Goal: Find specific page/section: Find specific page/section

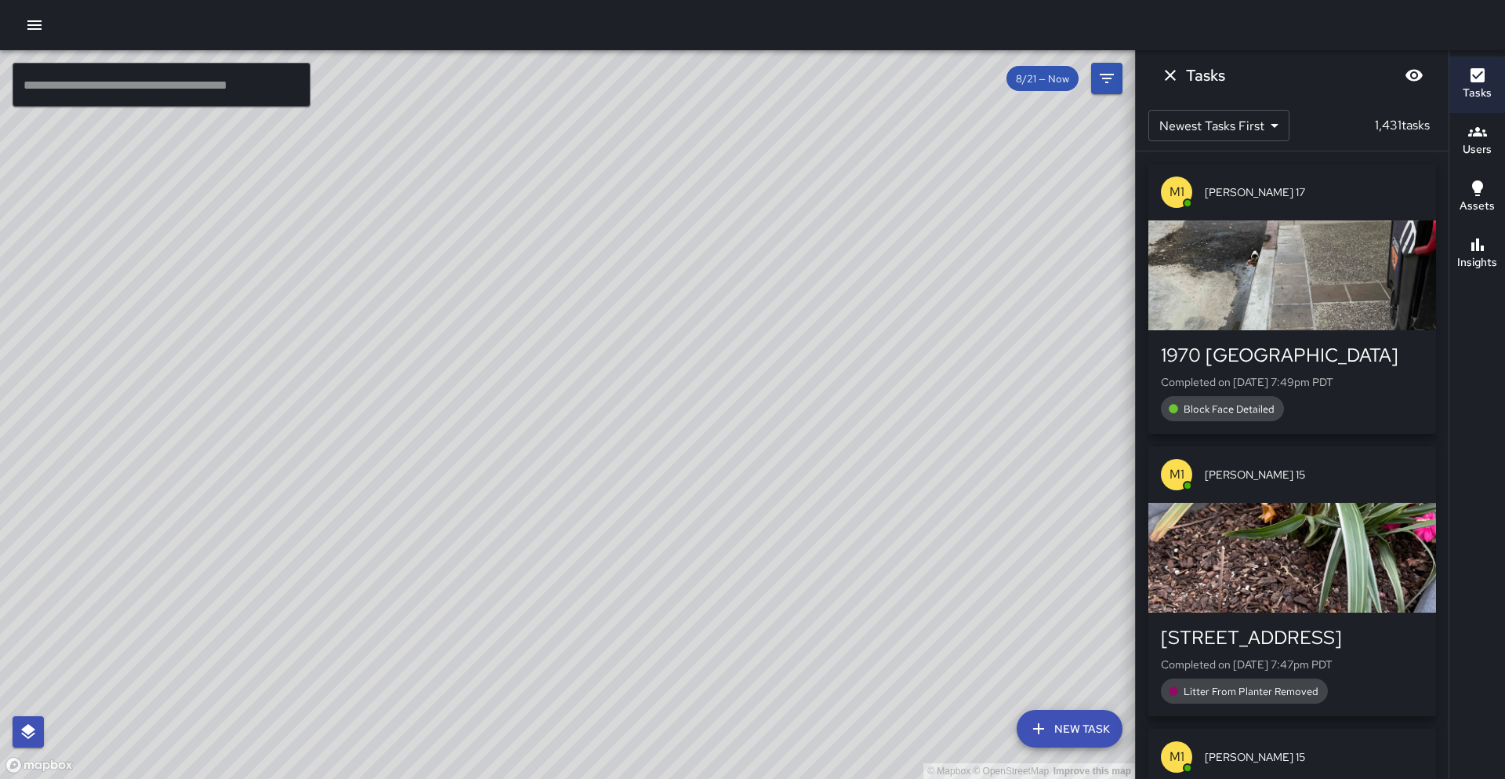
click at [255, 85] on input "text" at bounding box center [162, 85] width 298 height 44
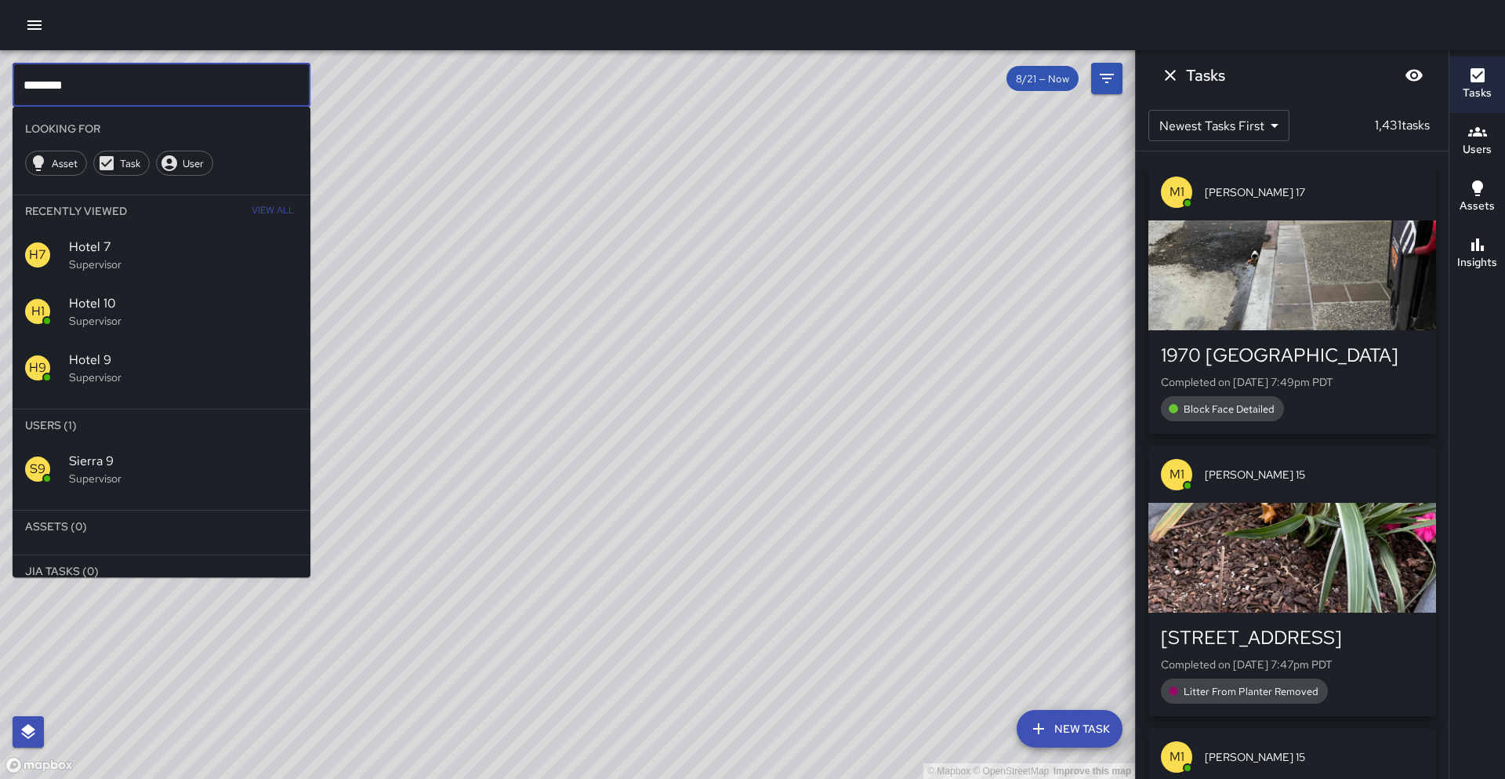
click at [223, 437] on li "Users (1)" at bounding box center [162, 424] width 298 height 31
click at [198, 455] on span "Sierra 9" at bounding box center [183, 461] width 229 height 19
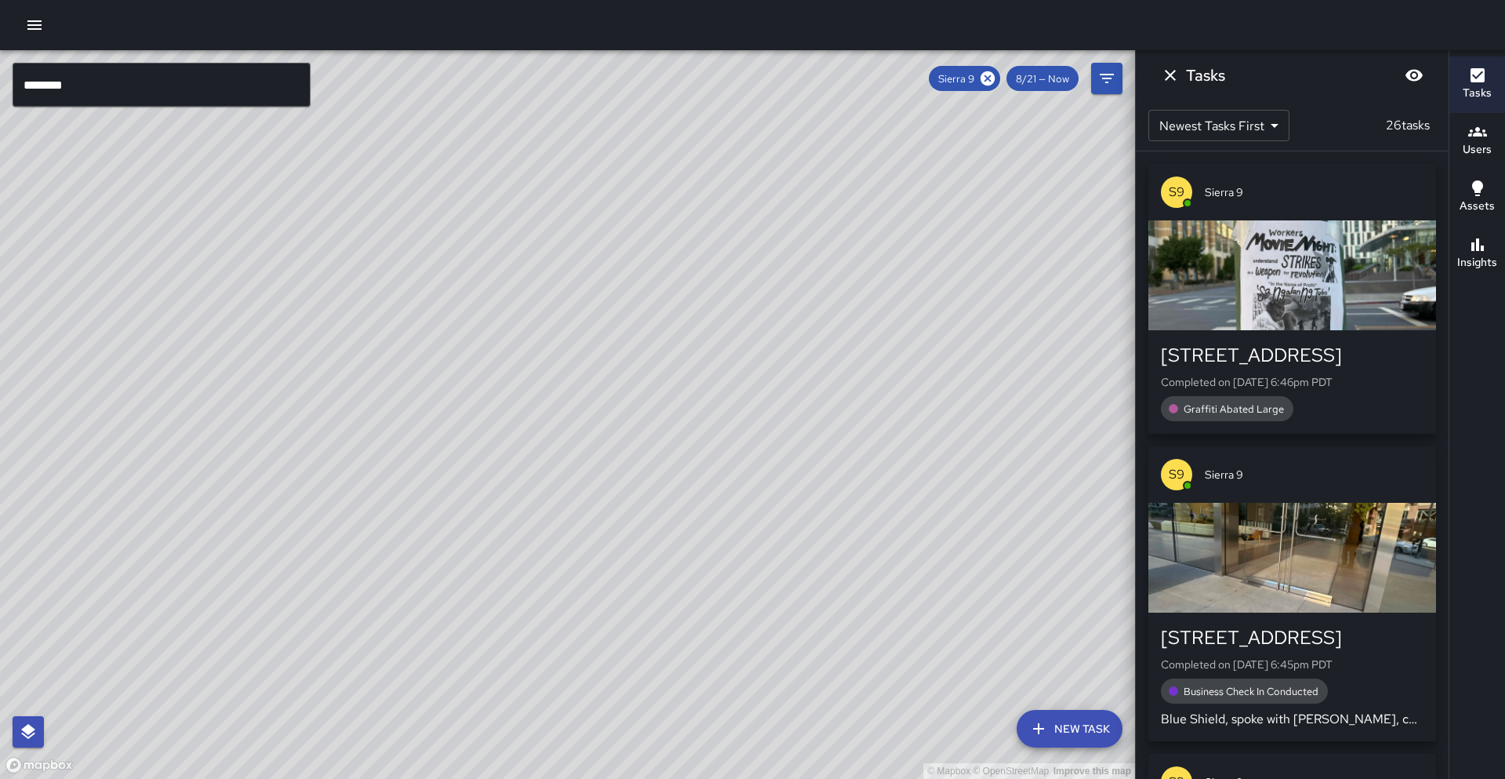
drag, startPoint x: 330, startPoint y: 481, endPoint x: 458, endPoint y: 355, distance: 179.1
click at [459, 352] on div "© Mapbox © OpenStreetMap Improve this map" at bounding box center [567, 414] width 1135 height 728
drag, startPoint x: 460, startPoint y: 387, endPoint x: 565, endPoint y: 354, distance: 109.4
click at [565, 354] on div "© Mapbox © OpenStreetMap Improve this map" at bounding box center [567, 414] width 1135 height 728
drag, startPoint x: 564, startPoint y: 354, endPoint x: 600, endPoint y: 350, distance: 36.3
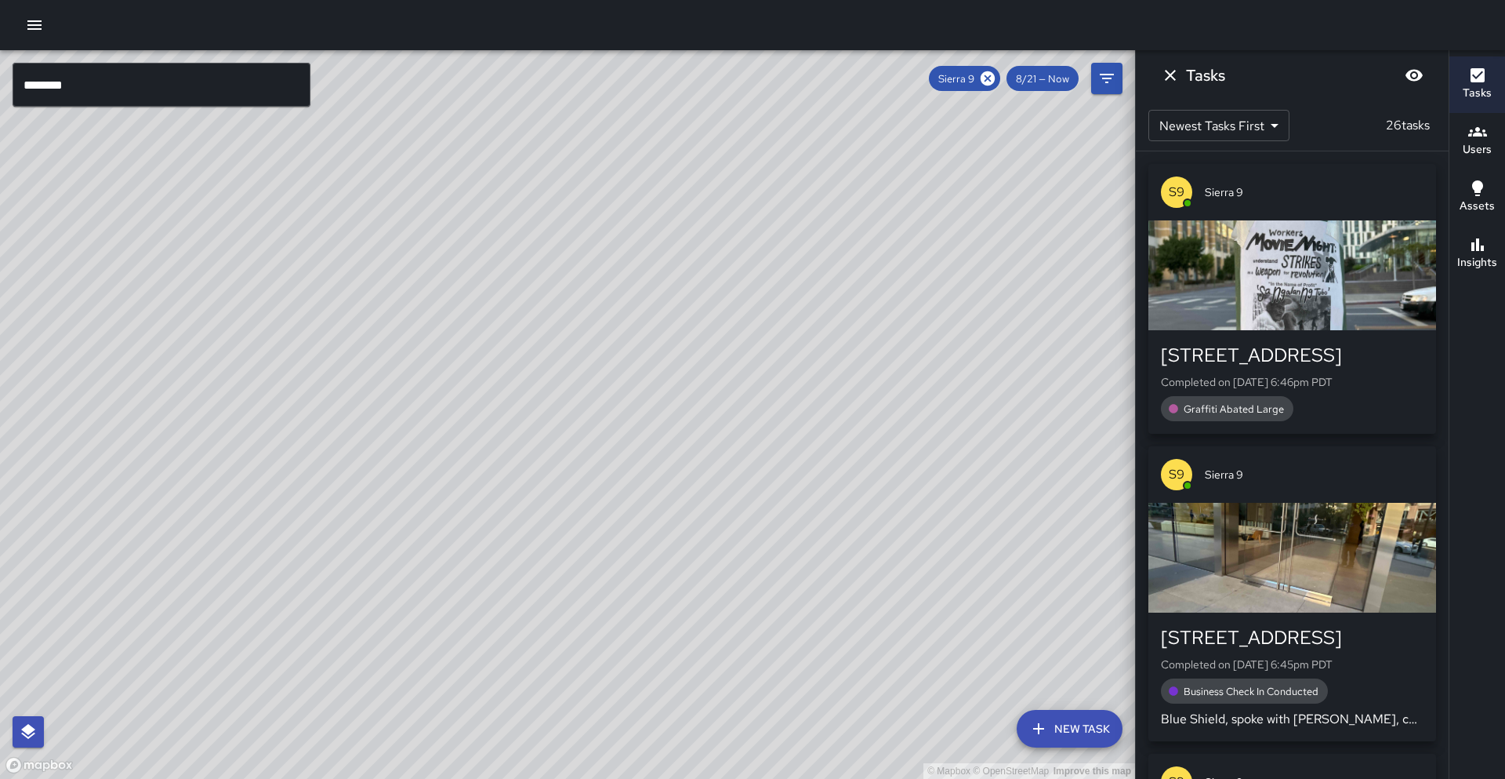
click at [600, 350] on div "© Mapbox © OpenStreetMap Improve this map" at bounding box center [567, 414] width 1135 height 728
click at [85, 90] on input "********" at bounding box center [162, 85] width 298 height 44
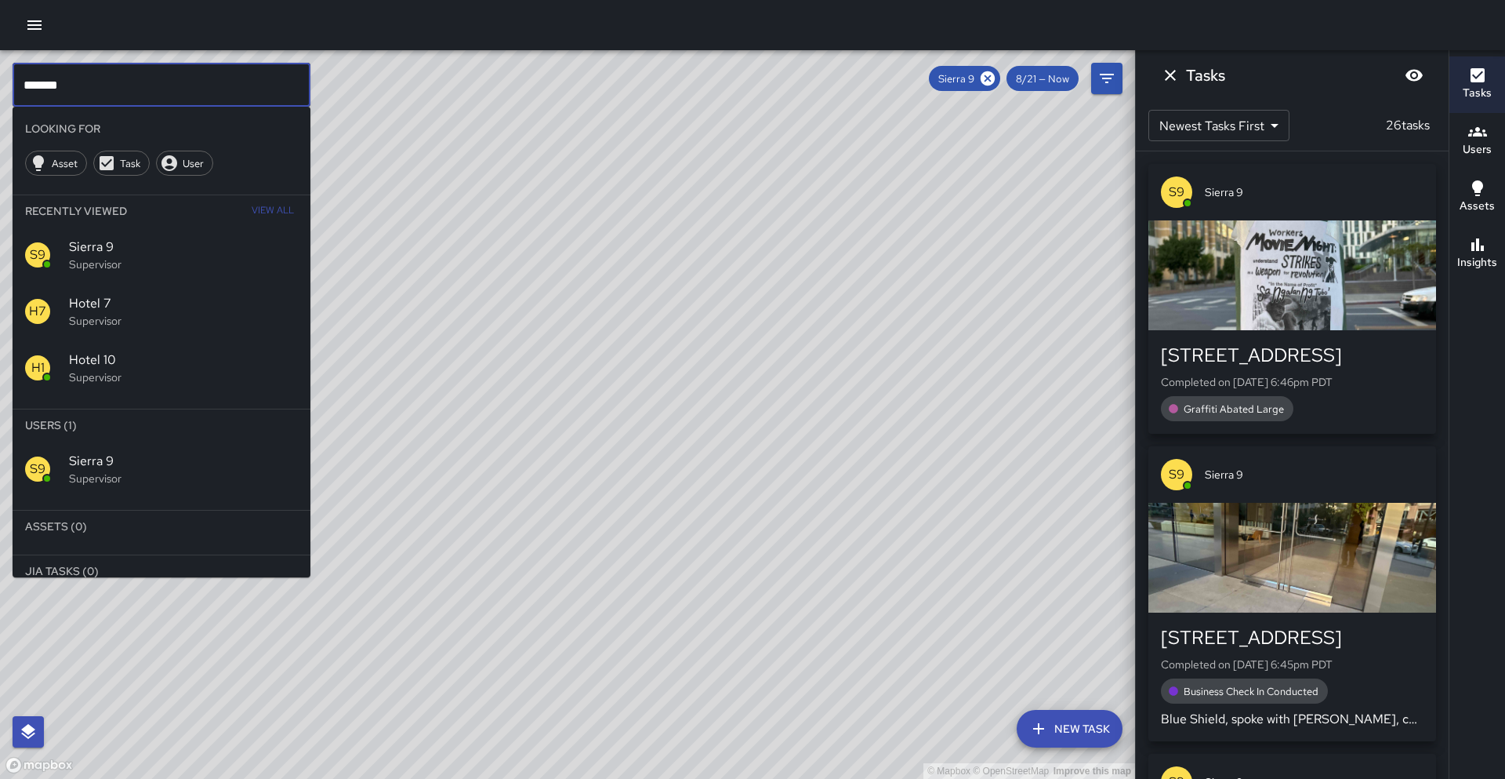
click at [118, 84] on input "******" at bounding box center [162, 85] width 298 height 44
click at [993, 80] on icon at bounding box center [988, 78] width 14 height 14
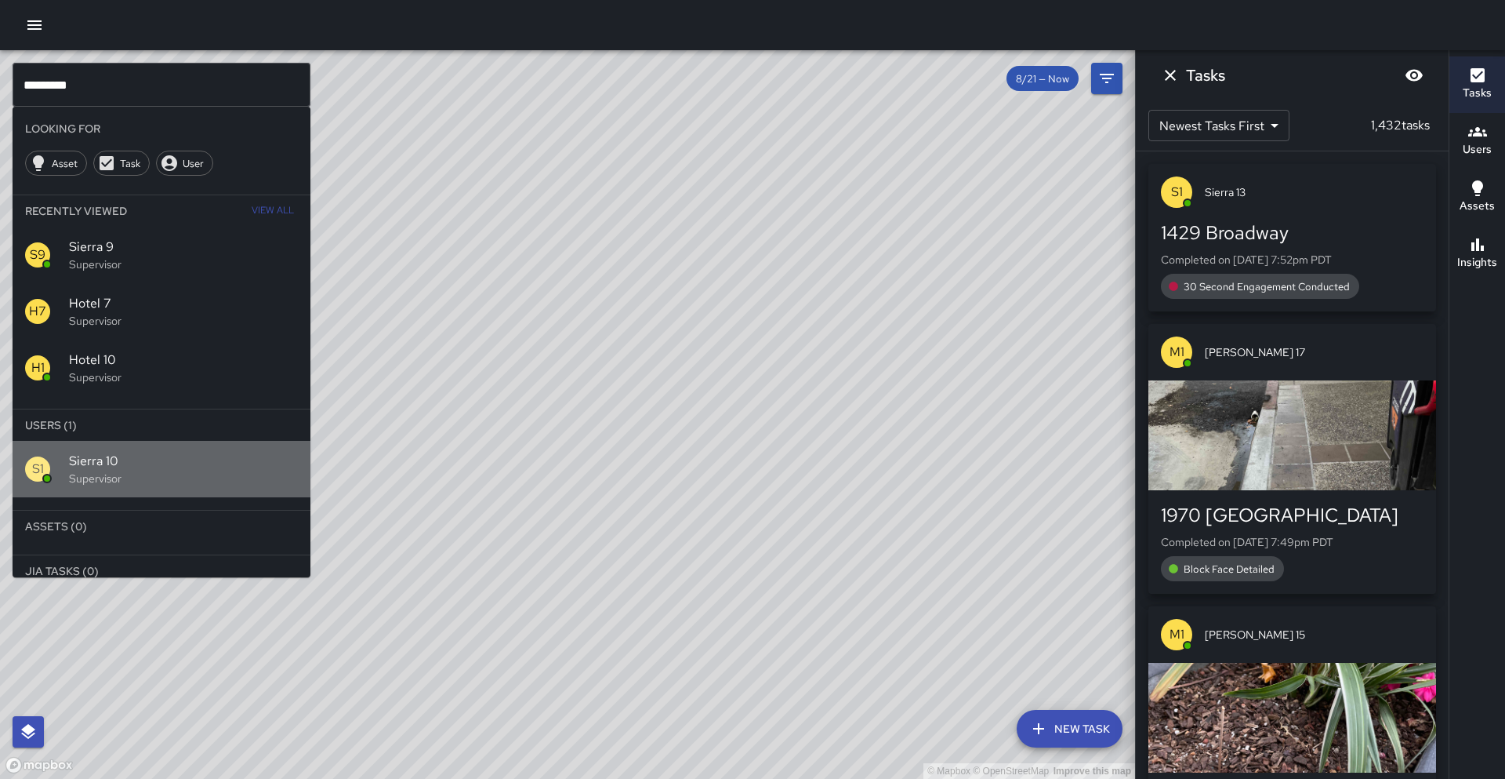
click at [182, 466] on span "Sierra 10" at bounding box center [183, 461] width 229 height 19
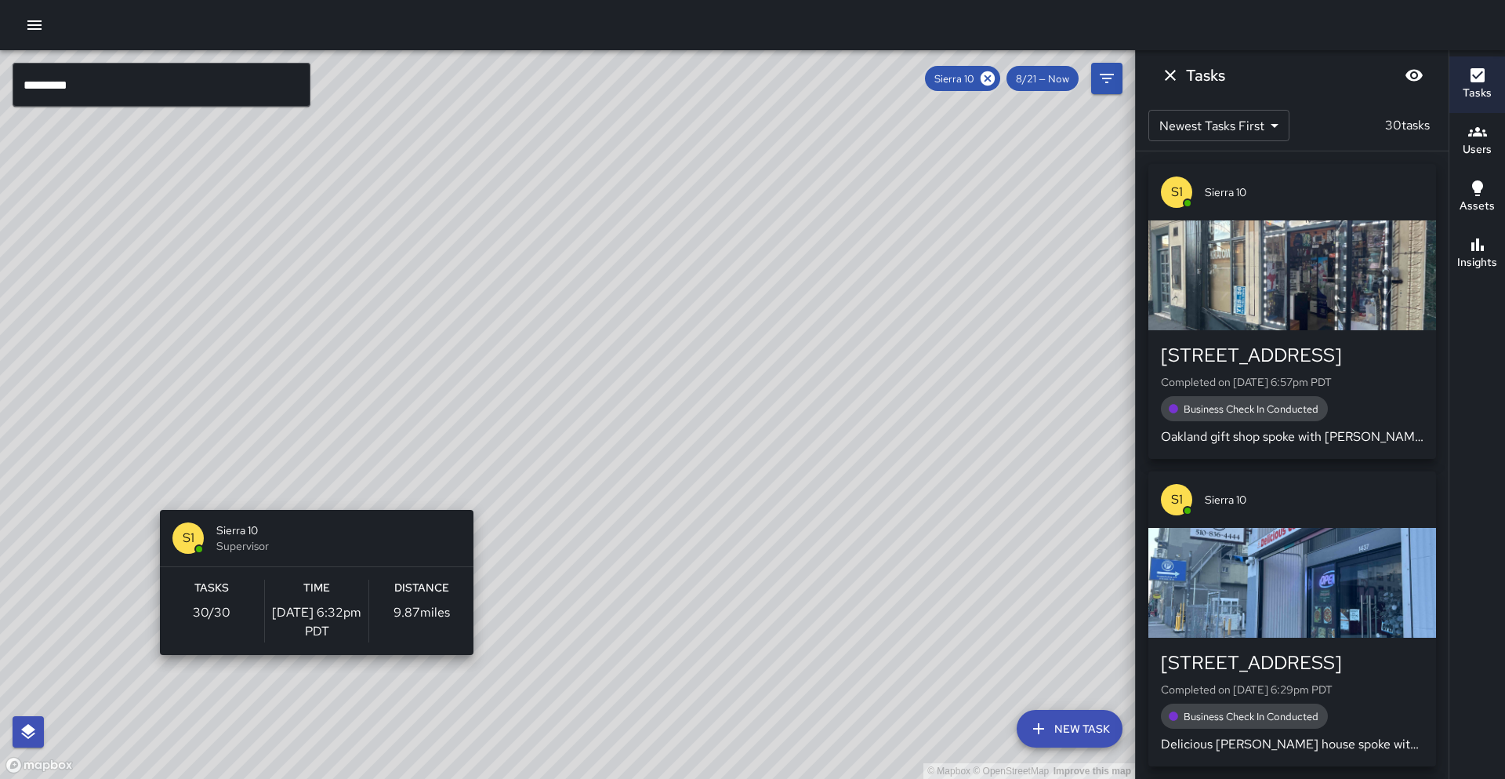
drag, startPoint x: 476, startPoint y: 310, endPoint x: 311, endPoint y: 501, distance: 252.9
click at [311, 501] on div "© Mapbox © OpenStreetMap Improve this map S1 Sierra 10 Supervisor Tasks 30 / 30…" at bounding box center [567, 414] width 1135 height 728
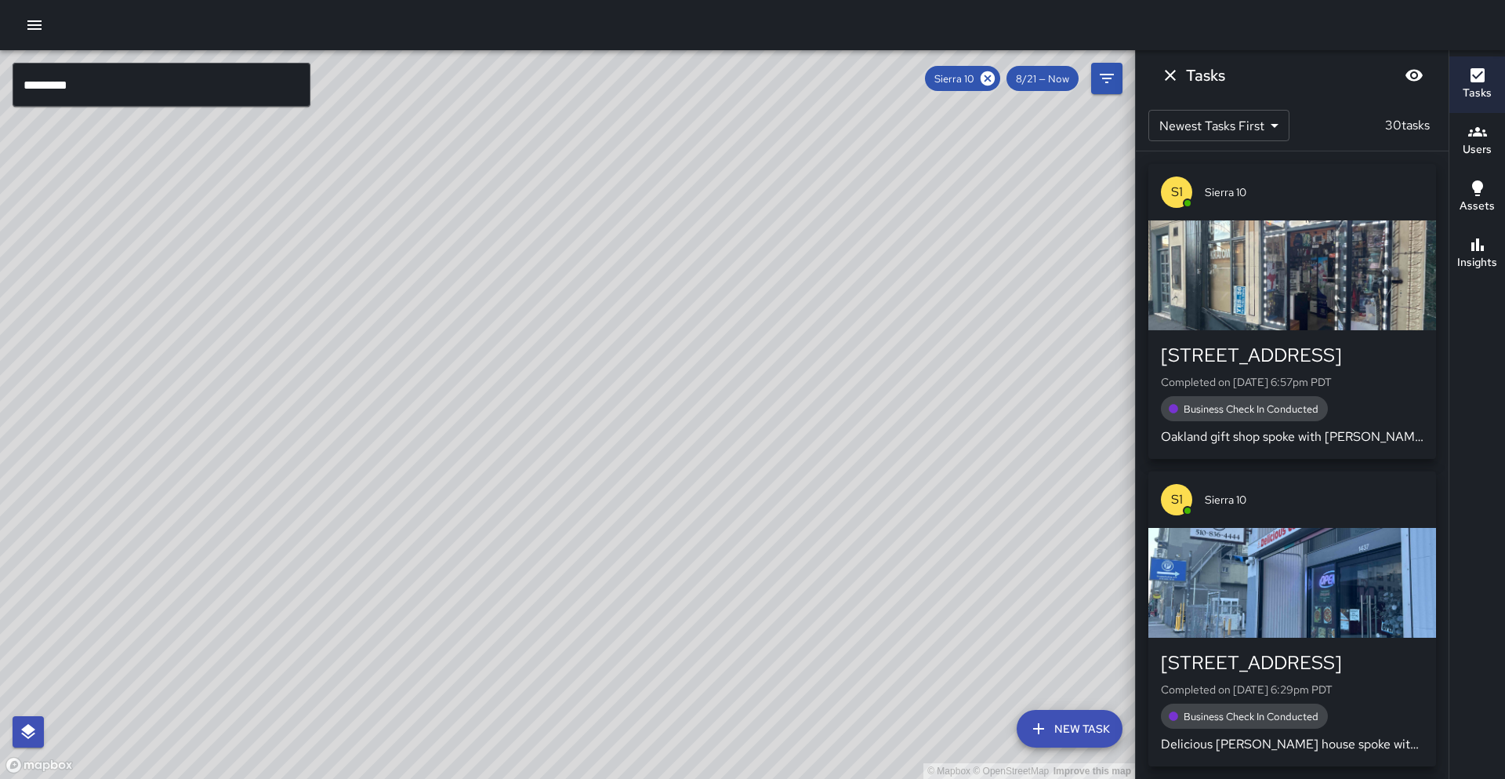
drag, startPoint x: 493, startPoint y: 350, endPoint x: 483, endPoint y: 406, distance: 56.6
click at [483, 406] on div "© Mapbox © OpenStreetMap Improve this map" at bounding box center [567, 414] width 1135 height 728
drag, startPoint x: 559, startPoint y: 325, endPoint x: 574, endPoint y: 325, distance: 14.9
click at [574, 325] on div "© Mapbox © OpenStreetMap Improve this map" at bounding box center [567, 414] width 1135 height 728
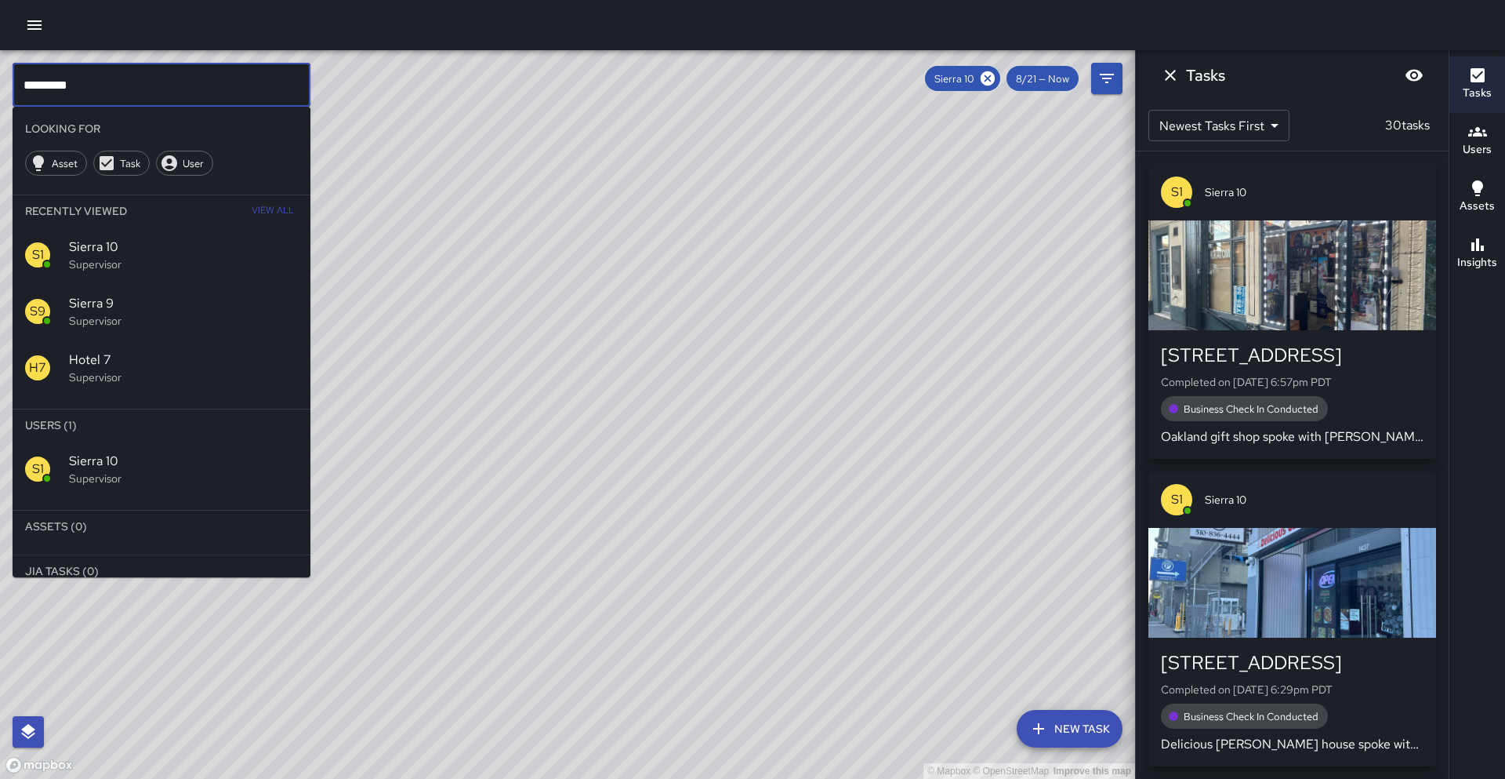
click at [161, 93] on input "*********" at bounding box center [162, 85] width 298 height 44
click at [986, 83] on icon at bounding box center [988, 78] width 14 height 14
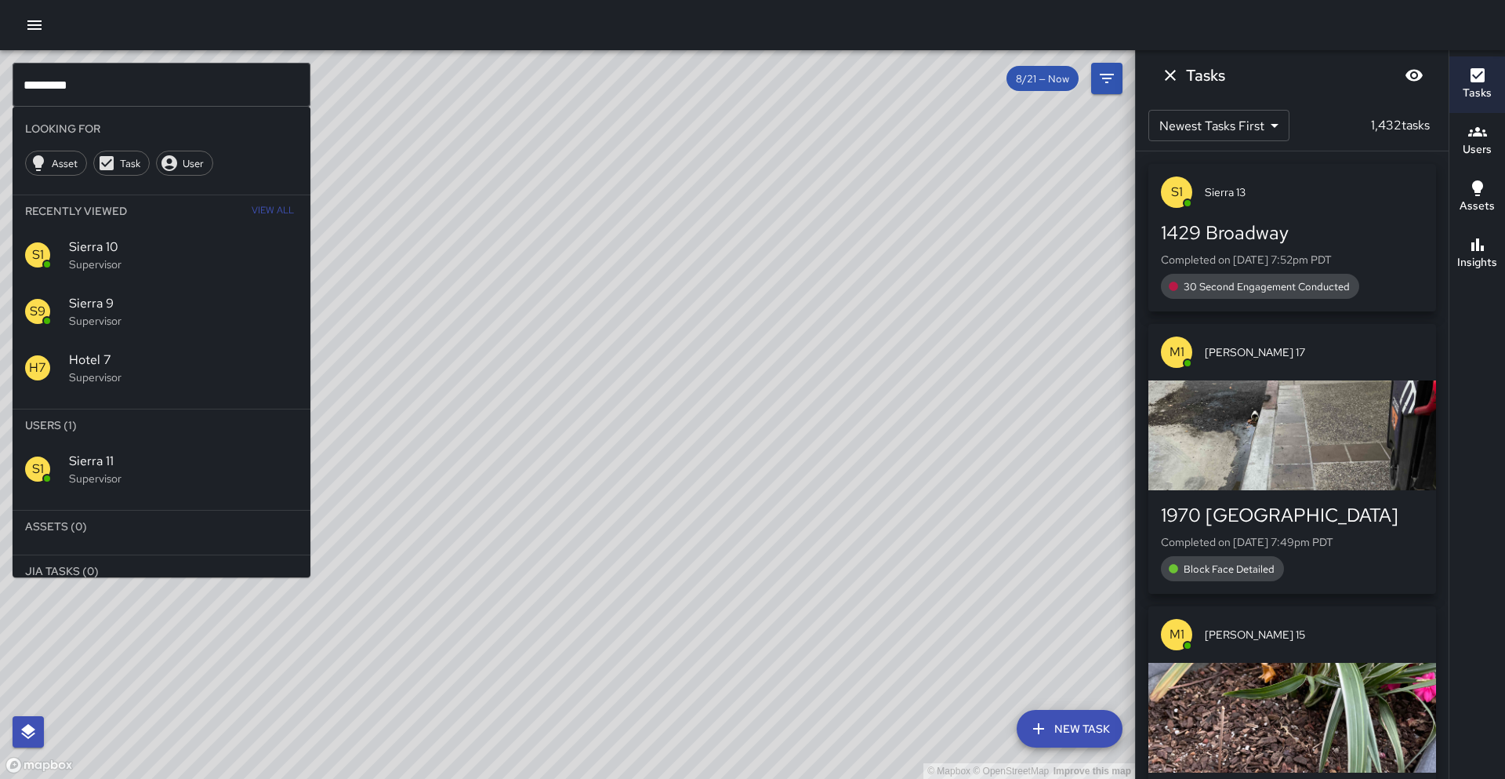
drag, startPoint x: 152, startPoint y: 453, endPoint x: 138, endPoint y: 449, distance: 14.6
click at [149, 451] on div "S1 Sierra 11 Supervisor" at bounding box center [162, 469] width 298 height 56
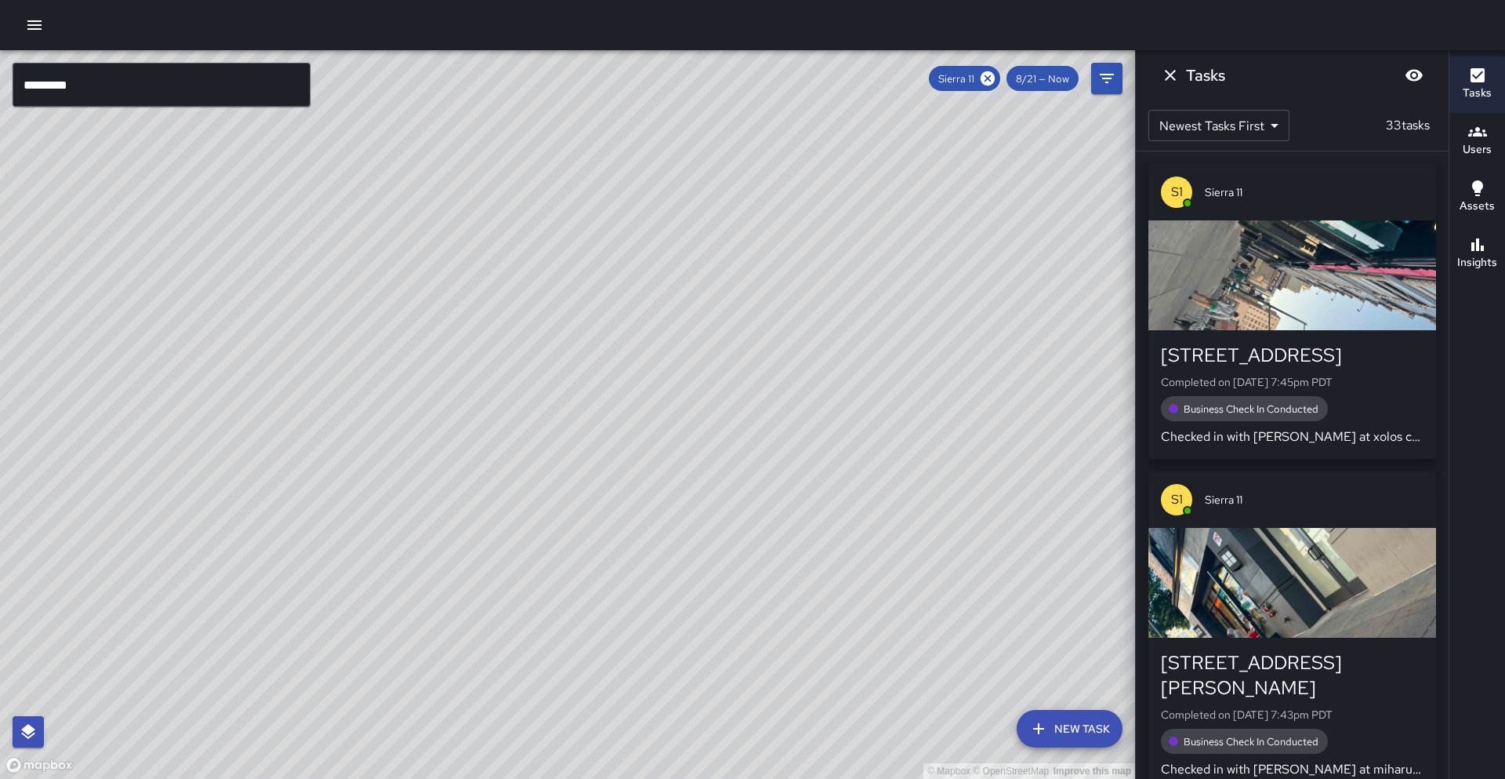
click at [194, 100] on input "*********" at bounding box center [162, 85] width 298 height 44
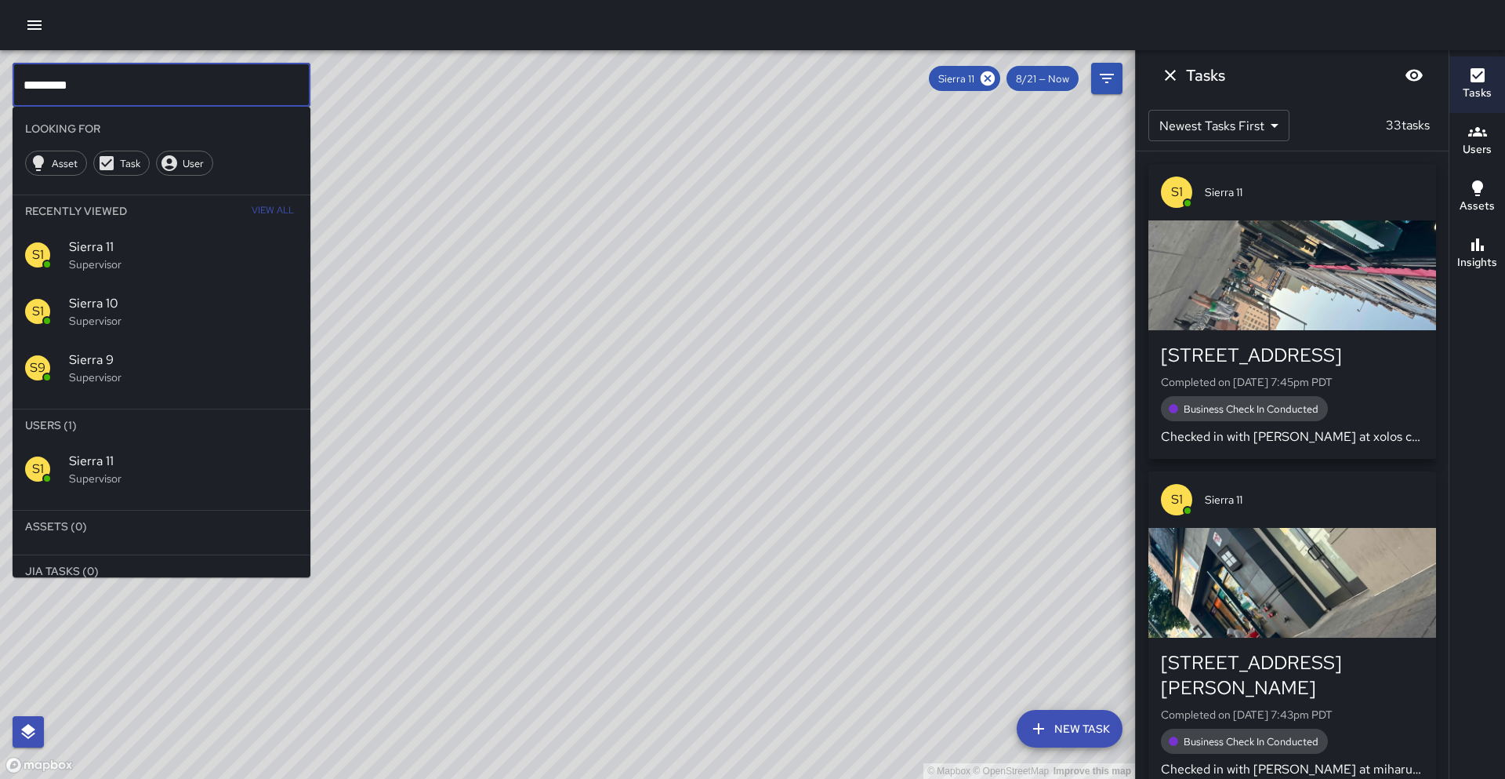
drag, startPoint x: 474, startPoint y: 303, endPoint x: 463, endPoint y: 303, distance: 11.8
click at [463, 303] on div "© Mapbox © OpenStreetMap Improve this map" at bounding box center [567, 414] width 1135 height 728
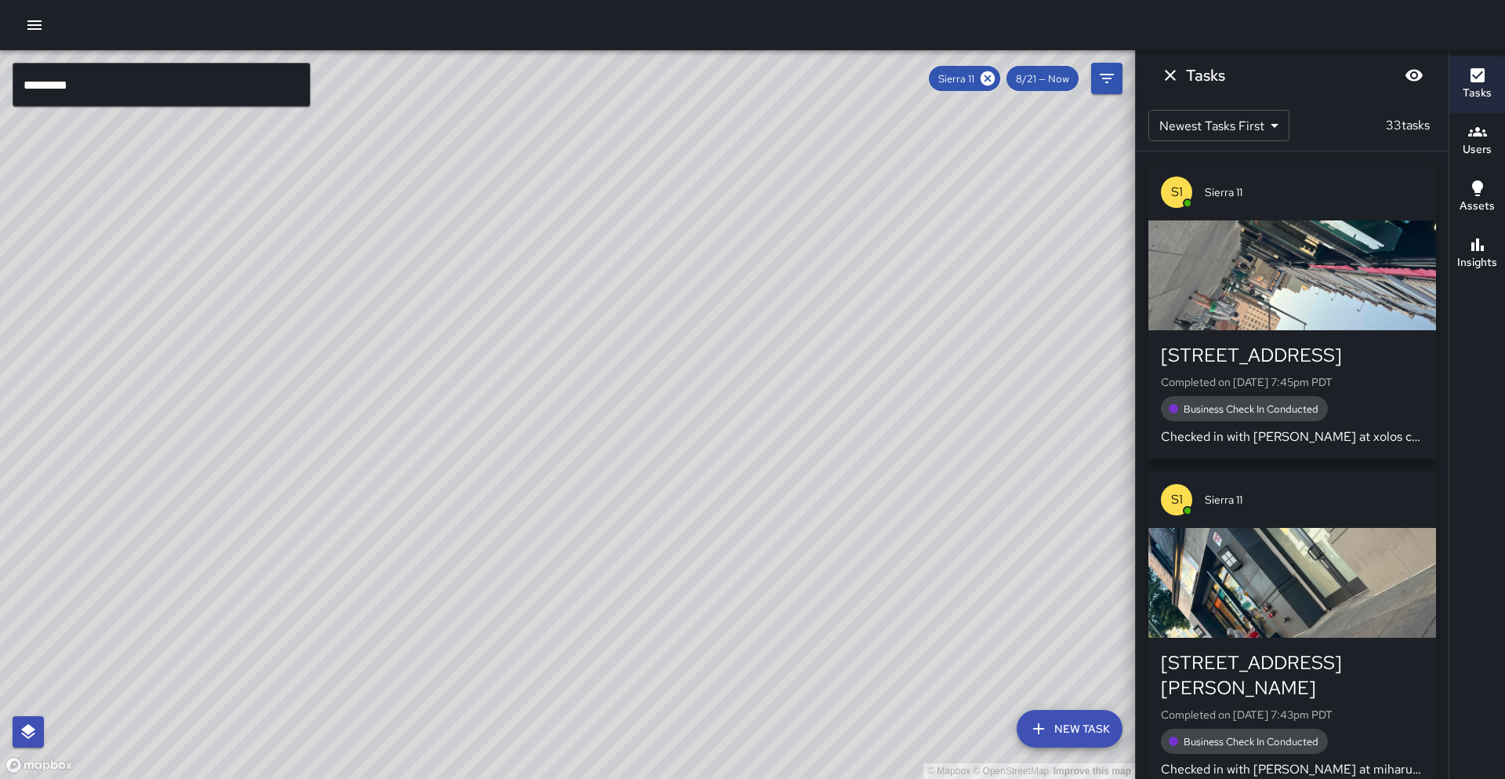
click at [174, 81] on input "*********" at bounding box center [162, 85] width 298 height 44
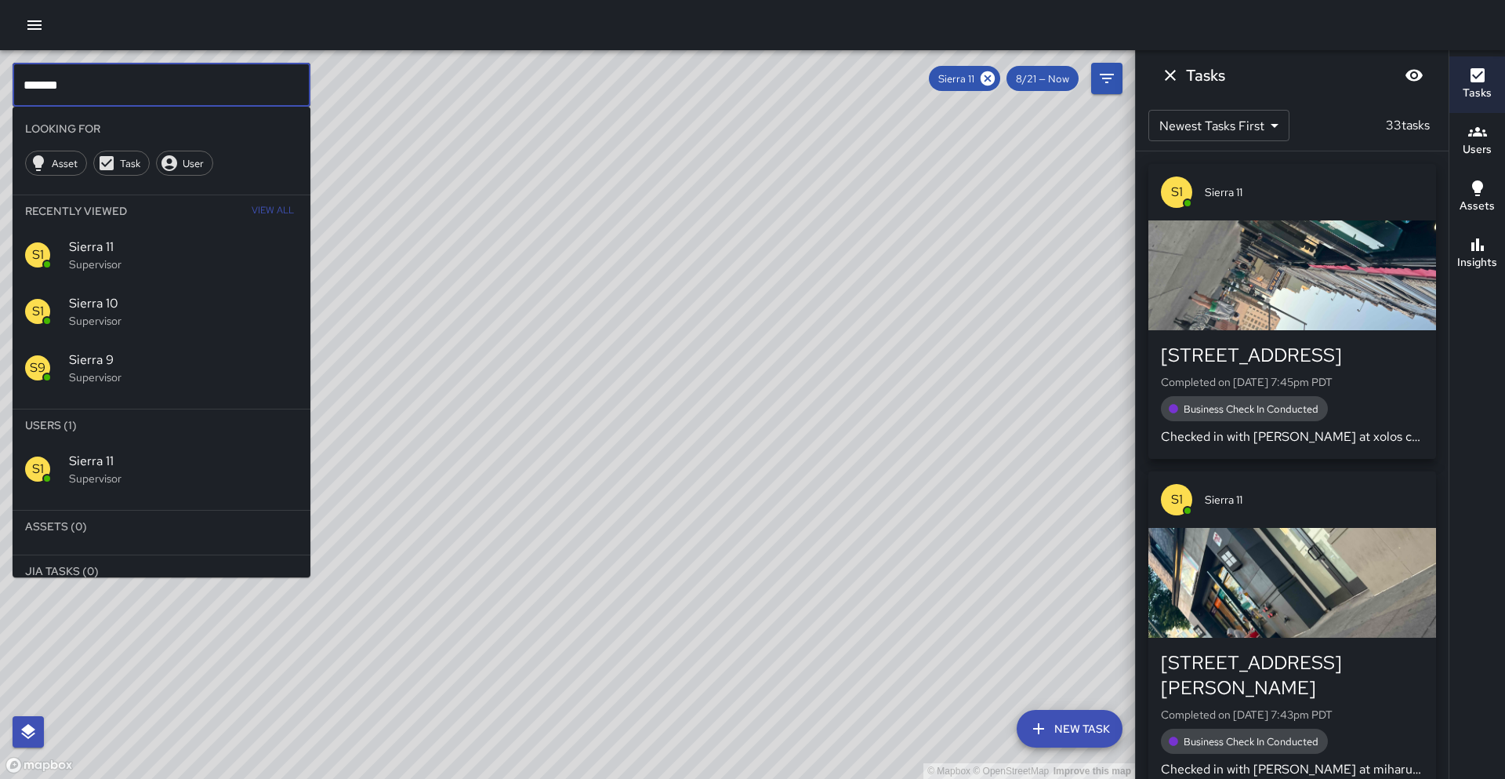
type input "******"
click at [485, 264] on div "© Mapbox © OpenStreetMap Improve this map" at bounding box center [567, 414] width 1135 height 728
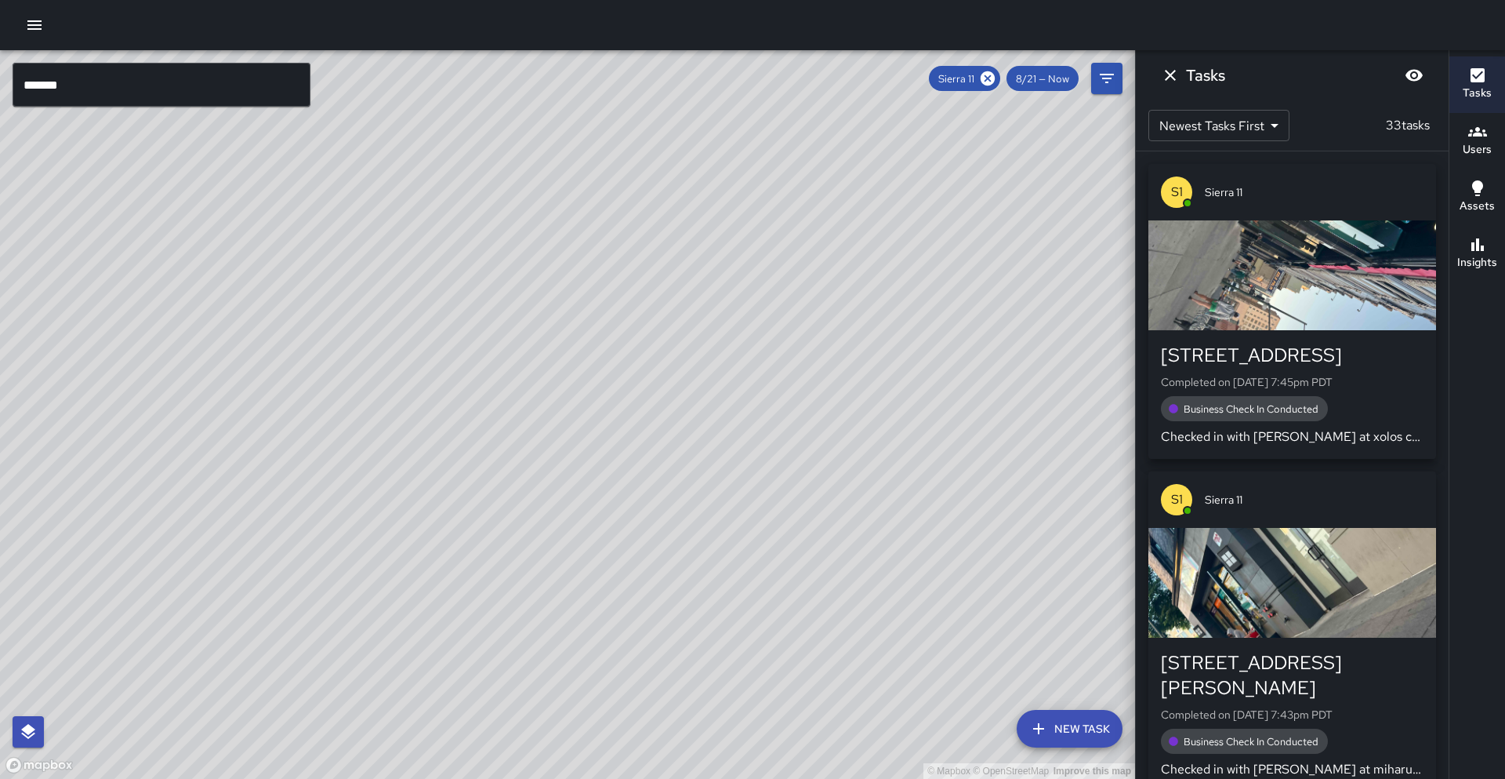
drag, startPoint x: 456, startPoint y: 331, endPoint x: 363, endPoint y: 260, distance: 117.5
click at [363, 260] on div "© Mapbox © OpenStreetMap Improve this map" at bounding box center [567, 414] width 1135 height 728
drag, startPoint x: 350, startPoint y: 235, endPoint x: 375, endPoint y: 278, distance: 49.5
click at [375, 279] on div "© Mapbox © OpenStreetMap Improve this map S1 Sierra 11 Supervisor Tasks 33 / 33…" at bounding box center [567, 414] width 1135 height 728
click at [124, 91] on input "******" at bounding box center [162, 85] width 298 height 44
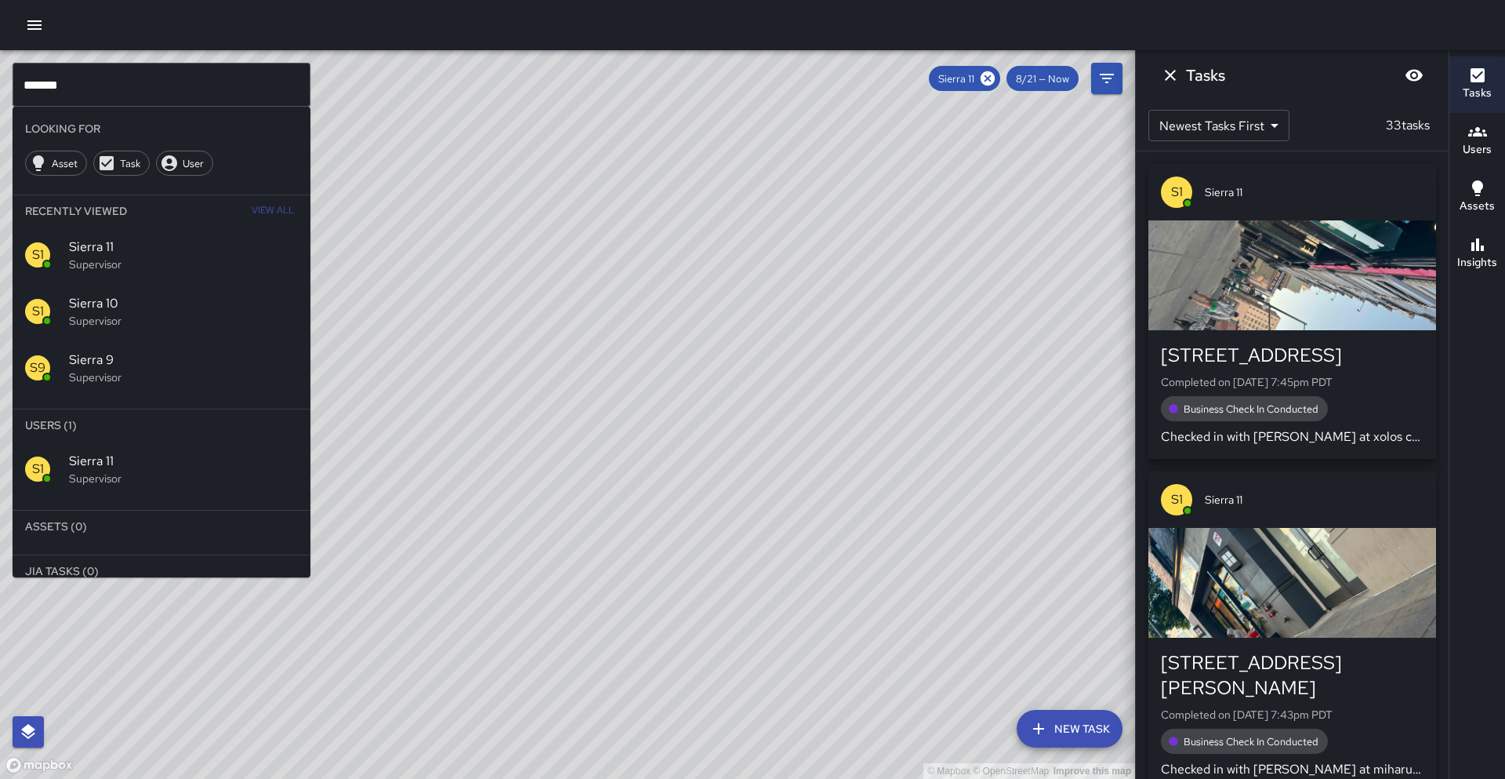
drag, startPoint x: 735, startPoint y: 426, endPoint x: 664, endPoint y: 428, distance: 70.6
click at [735, 426] on div "© Mapbox © OpenStreetMap Improve this map" at bounding box center [567, 414] width 1135 height 728
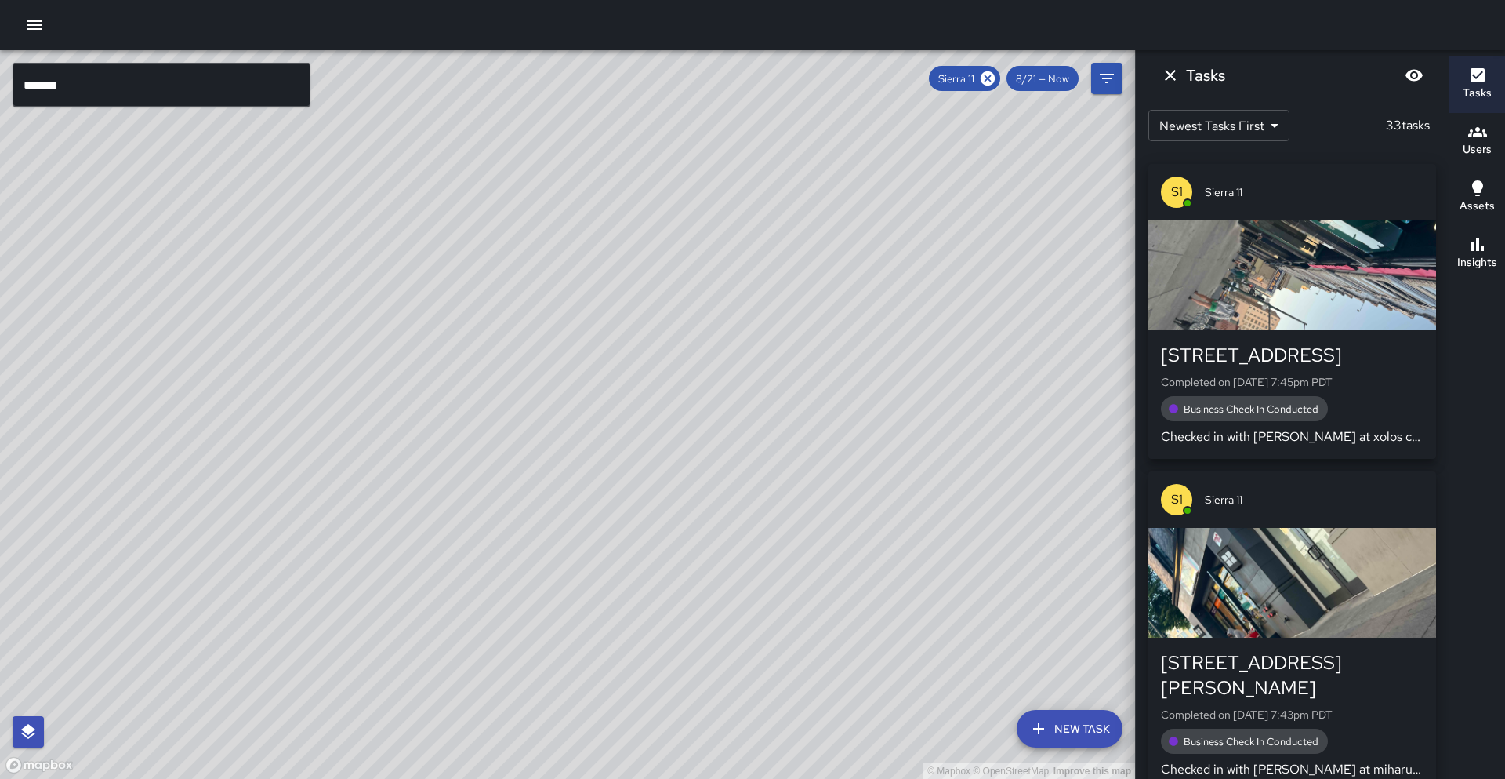
drag, startPoint x: 666, startPoint y: 424, endPoint x: 723, endPoint y: 430, distance: 57.6
click at [723, 430] on div "© Mapbox © OpenStreetMap Improve this map" at bounding box center [567, 414] width 1135 height 728
drag, startPoint x: 400, startPoint y: 459, endPoint x: 565, endPoint y: 554, distance: 190.7
click at [565, 554] on div "© Mapbox © OpenStreetMap Improve this map" at bounding box center [567, 414] width 1135 height 728
drag, startPoint x: 658, startPoint y: 438, endPoint x: 536, endPoint y: 423, distance: 123.3
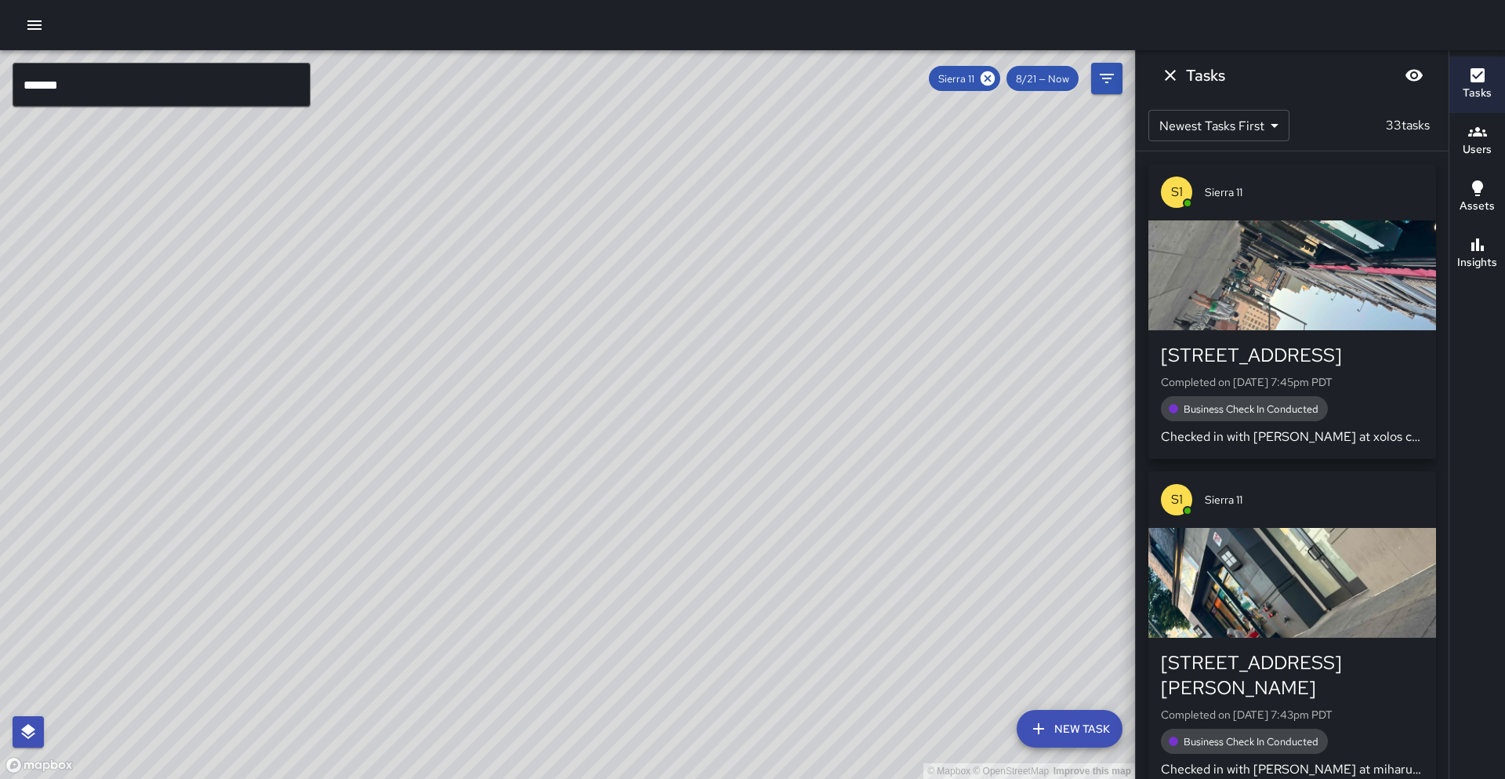
click at [519, 428] on div "© Mapbox © OpenStreetMap Improve this map" at bounding box center [567, 414] width 1135 height 728
click at [993, 80] on icon at bounding box center [988, 78] width 14 height 14
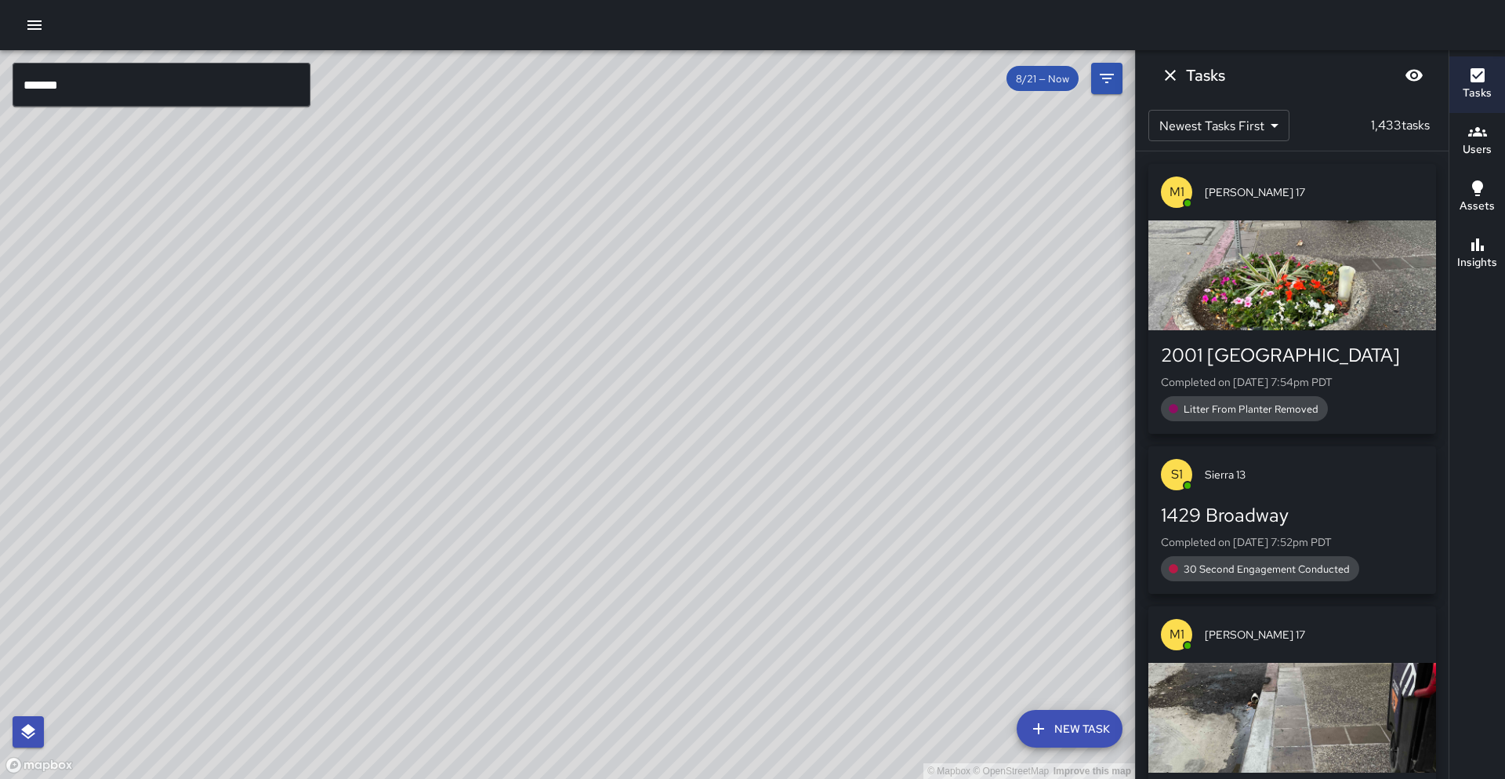
drag, startPoint x: 390, startPoint y: 412, endPoint x: 401, endPoint y: 419, distance: 13.0
click at [401, 419] on div "© Mapbox © OpenStreetMap Improve this map" at bounding box center [567, 414] width 1135 height 728
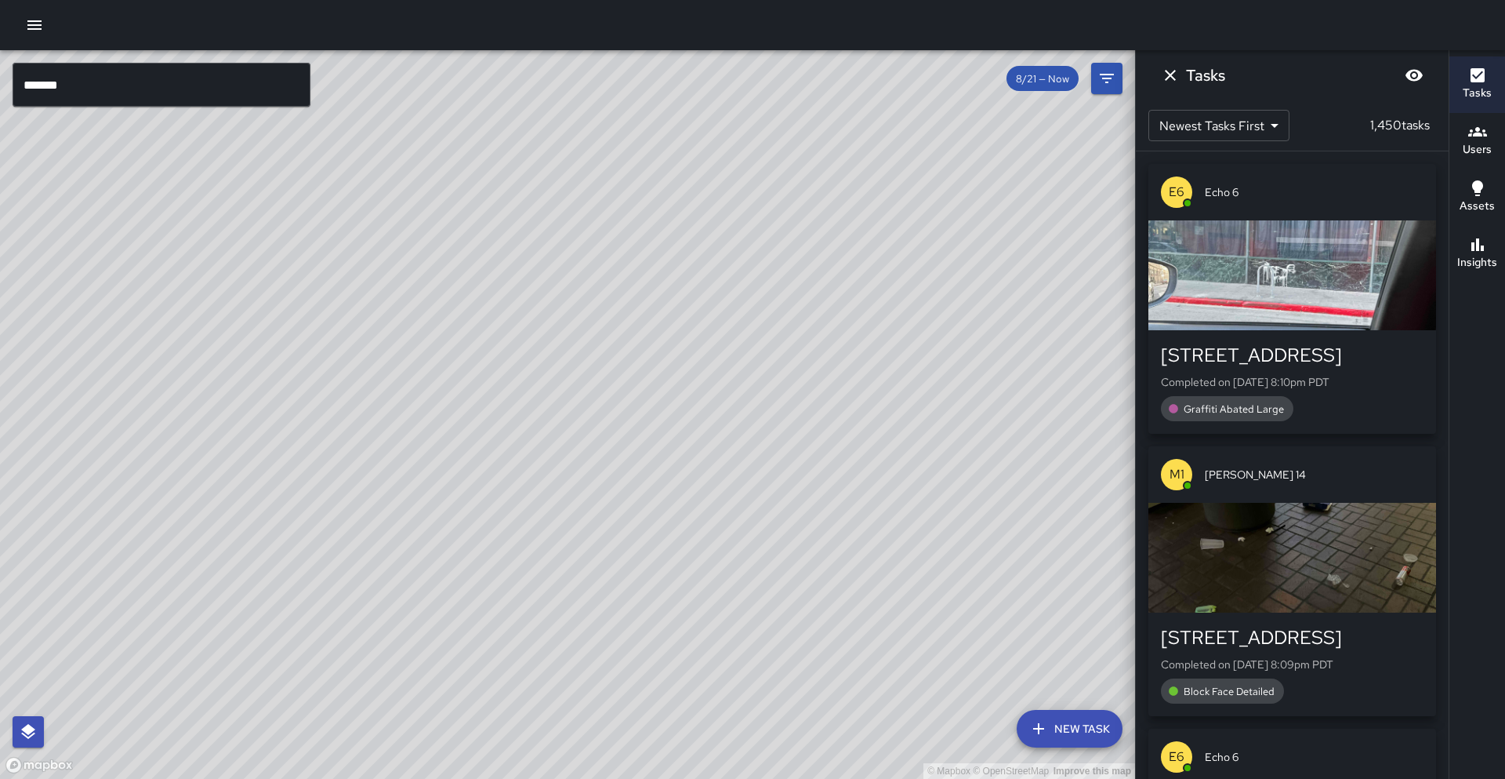
click at [267, 544] on div "© Mapbox © OpenStreetMap Improve this map" at bounding box center [567, 414] width 1135 height 728
click at [260, 544] on div "© Mapbox © OpenStreetMap Improve this map" at bounding box center [567, 414] width 1135 height 728
drag, startPoint x: 156, startPoint y: 580, endPoint x: 143, endPoint y: 539, distance: 43.6
click at [150, 567] on div "© Mapbox © OpenStreetMap Improve this map" at bounding box center [567, 414] width 1135 height 728
drag, startPoint x: 143, startPoint y: 538, endPoint x: 449, endPoint y: 484, distance: 311.3
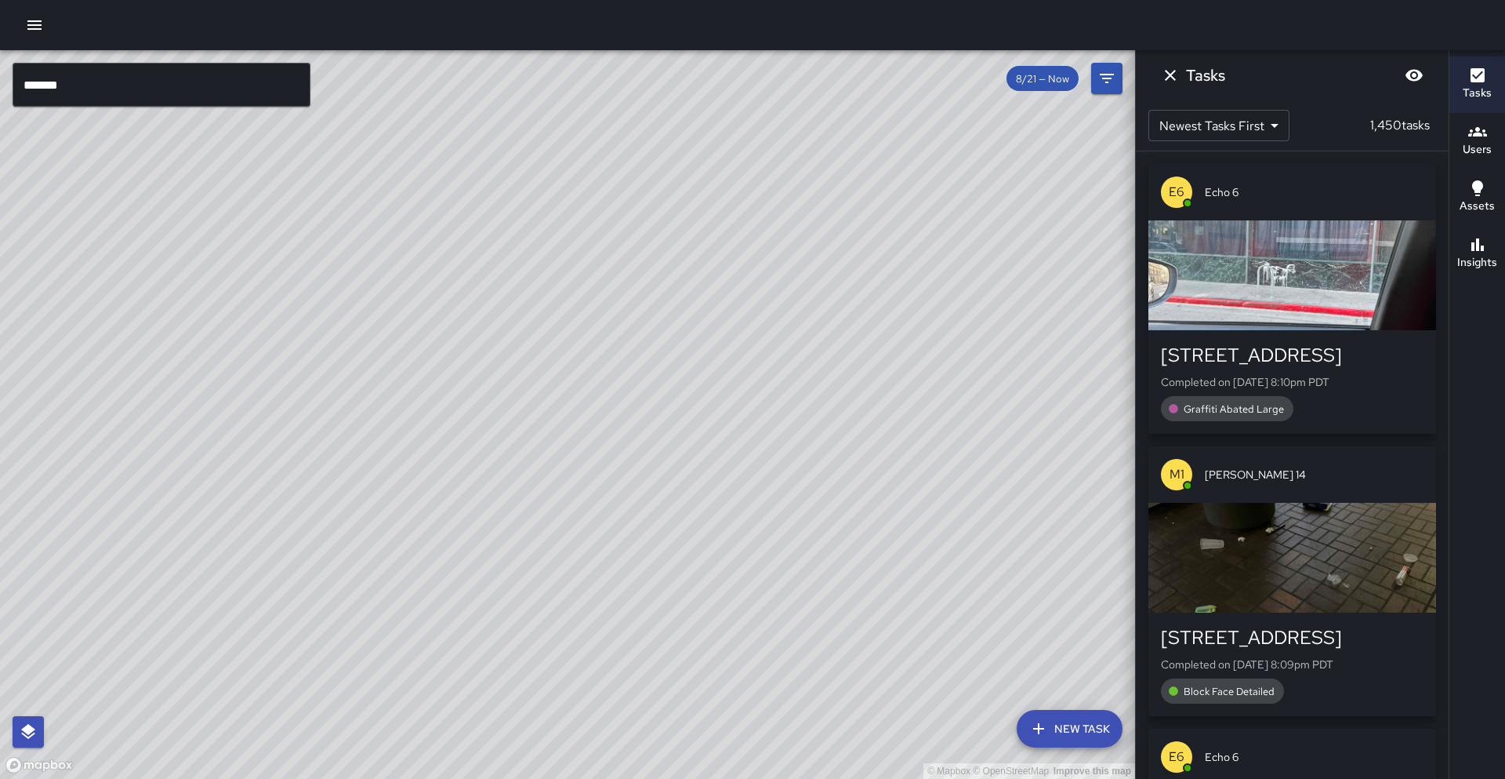
click at [449, 484] on div "© Mapbox © OpenStreetMap Improve this map" at bounding box center [567, 414] width 1135 height 728
drag, startPoint x: 365, startPoint y: 403, endPoint x: 358, endPoint y: 419, distance: 16.9
click at [358, 419] on div "© Mapbox © OpenStreetMap Improve this map" at bounding box center [567, 414] width 1135 height 728
drag, startPoint x: 174, startPoint y: 376, endPoint x: 489, endPoint y: 274, distance: 331.0
click at [489, 274] on div "© Mapbox © OpenStreetMap Improve this map" at bounding box center [567, 414] width 1135 height 728
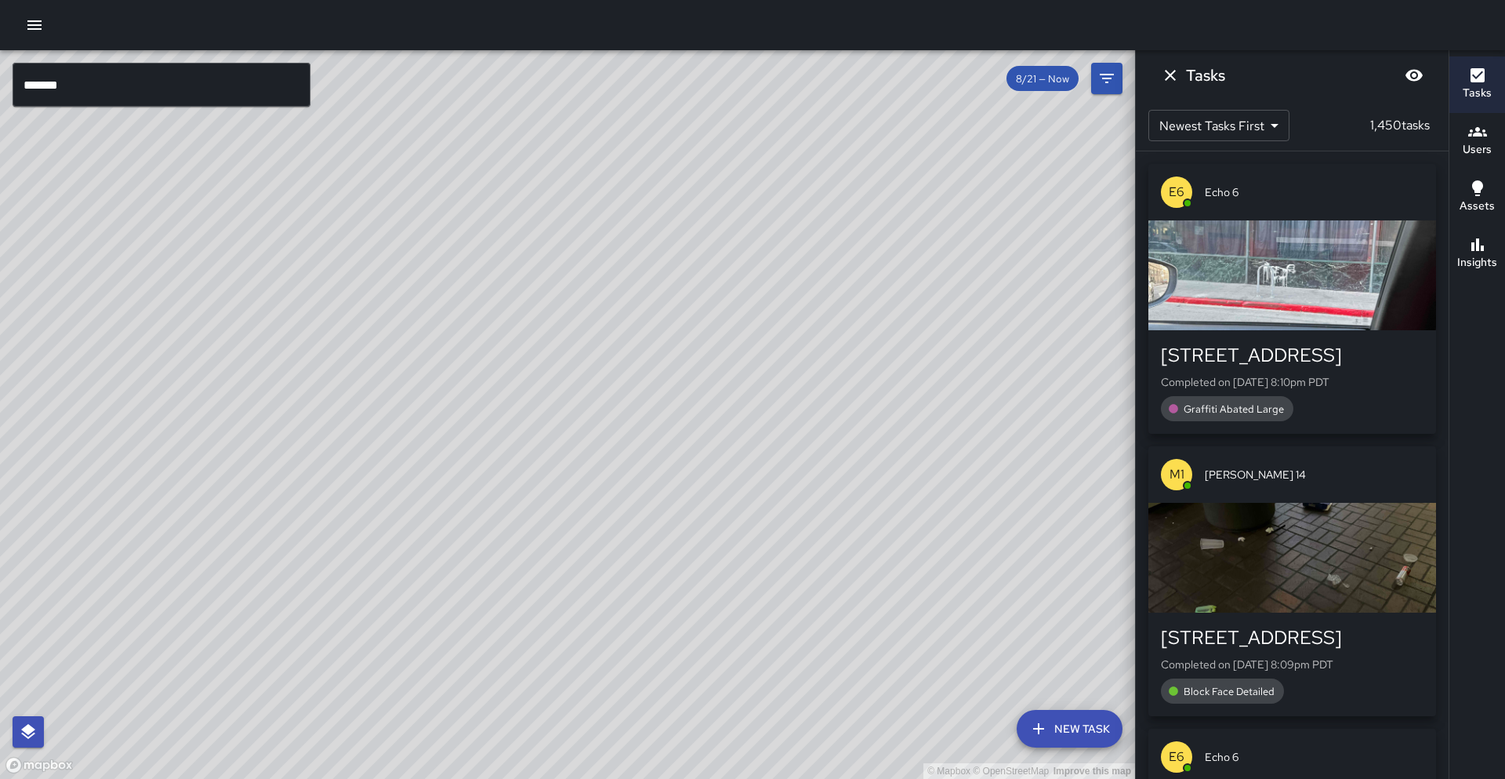
drag, startPoint x: 100, startPoint y: 581, endPoint x: 392, endPoint y: 552, distance: 293.9
click at [390, 543] on div "© Mapbox © OpenStreetMap Improve this map" at bounding box center [567, 414] width 1135 height 728
click at [427, 531] on div "© Mapbox © OpenStreetMap Improve this map" at bounding box center [567, 414] width 1135 height 728
drag, startPoint x: 474, startPoint y: 425, endPoint x: 398, endPoint y: 459, distance: 84.2
click at [398, 459] on div "© Mapbox © OpenStreetMap Improve this map" at bounding box center [567, 414] width 1135 height 728
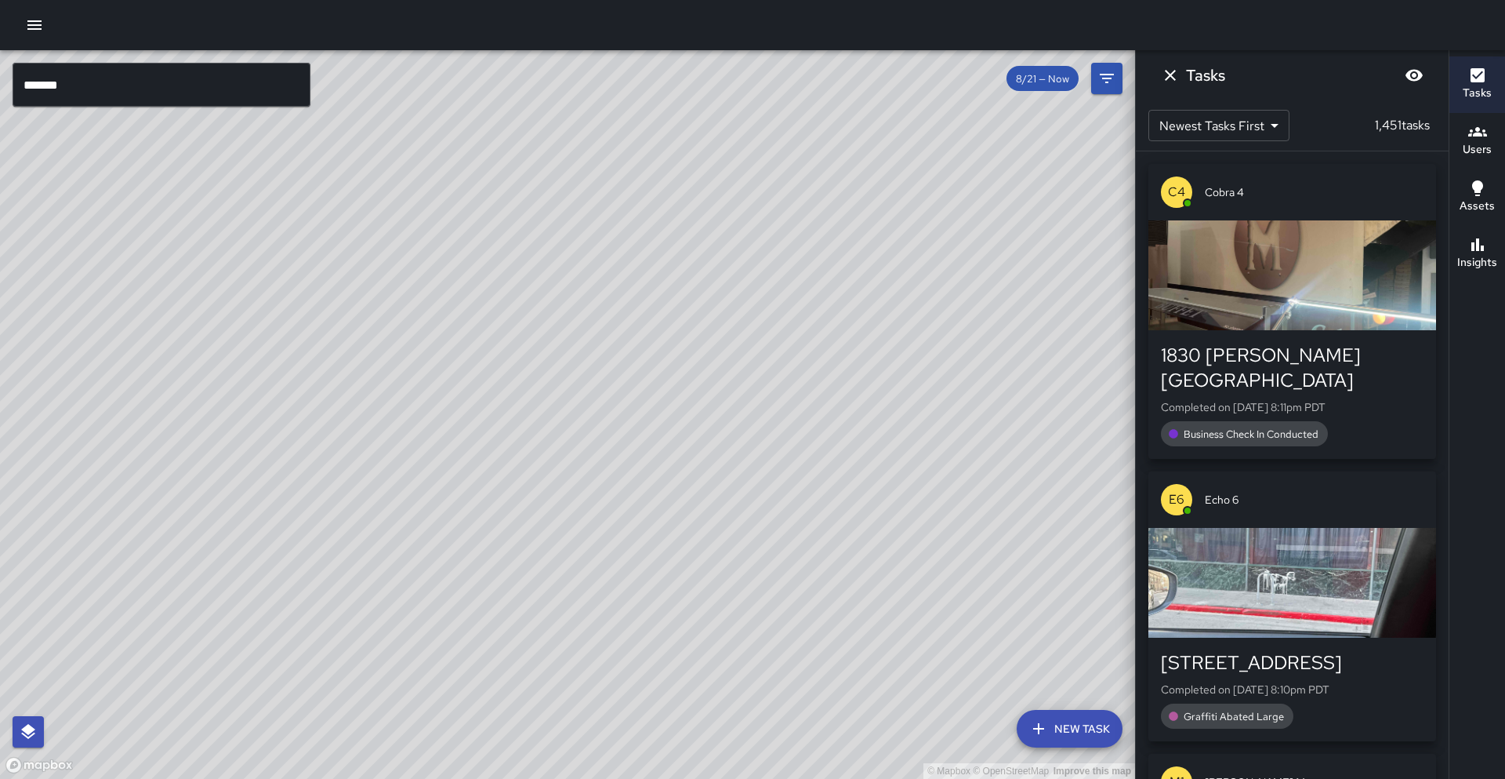
drag, startPoint x: 523, startPoint y: 486, endPoint x: 510, endPoint y: 519, distance: 35.5
click at [510, 519] on div "© Mapbox © OpenStreetMap Improve this map" at bounding box center [567, 414] width 1135 height 728
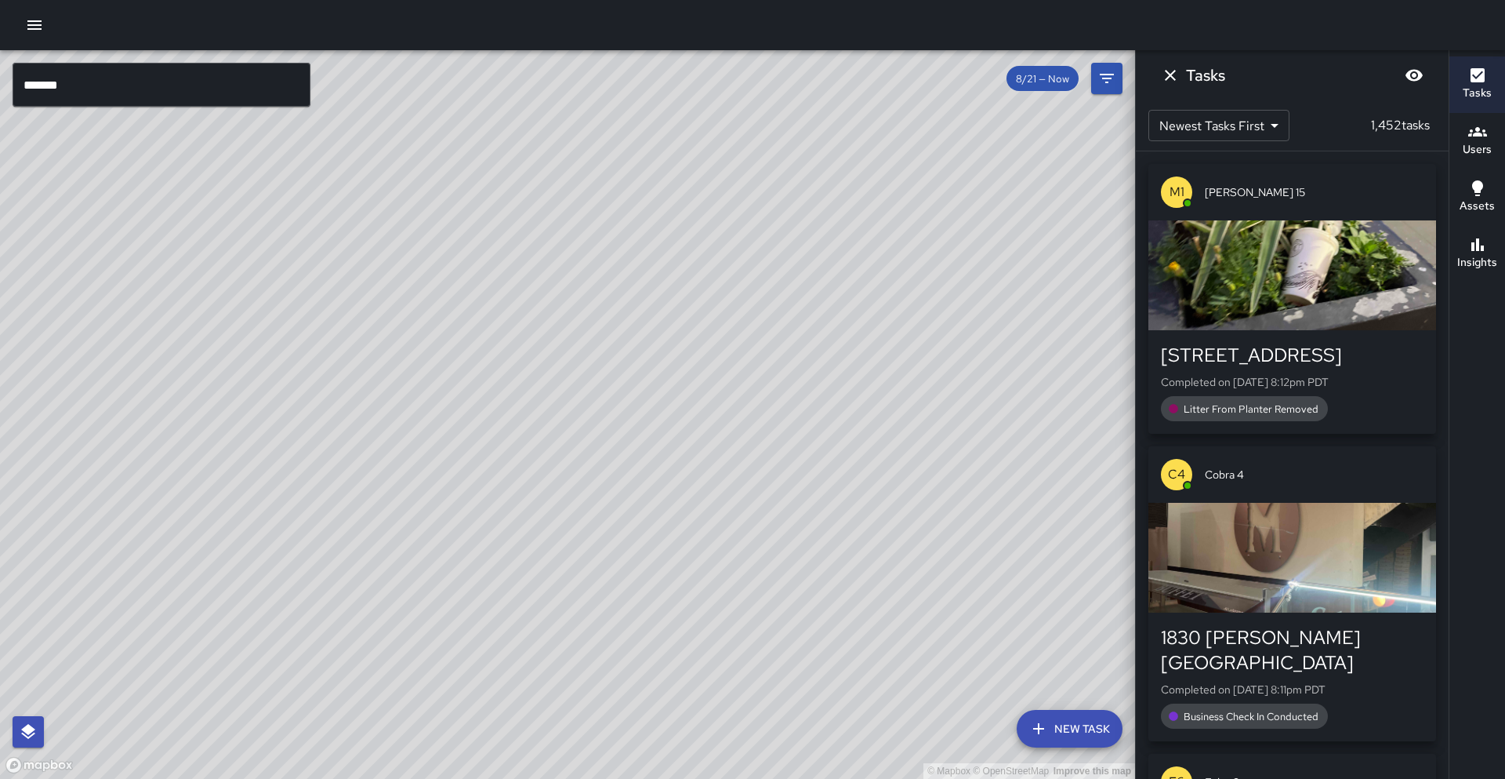
drag, startPoint x: 218, startPoint y: 520, endPoint x: 479, endPoint y: 513, distance: 261.2
click at [479, 513] on div "© Mapbox © OpenStreetMap Improve this map" at bounding box center [567, 414] width 1135 height 728
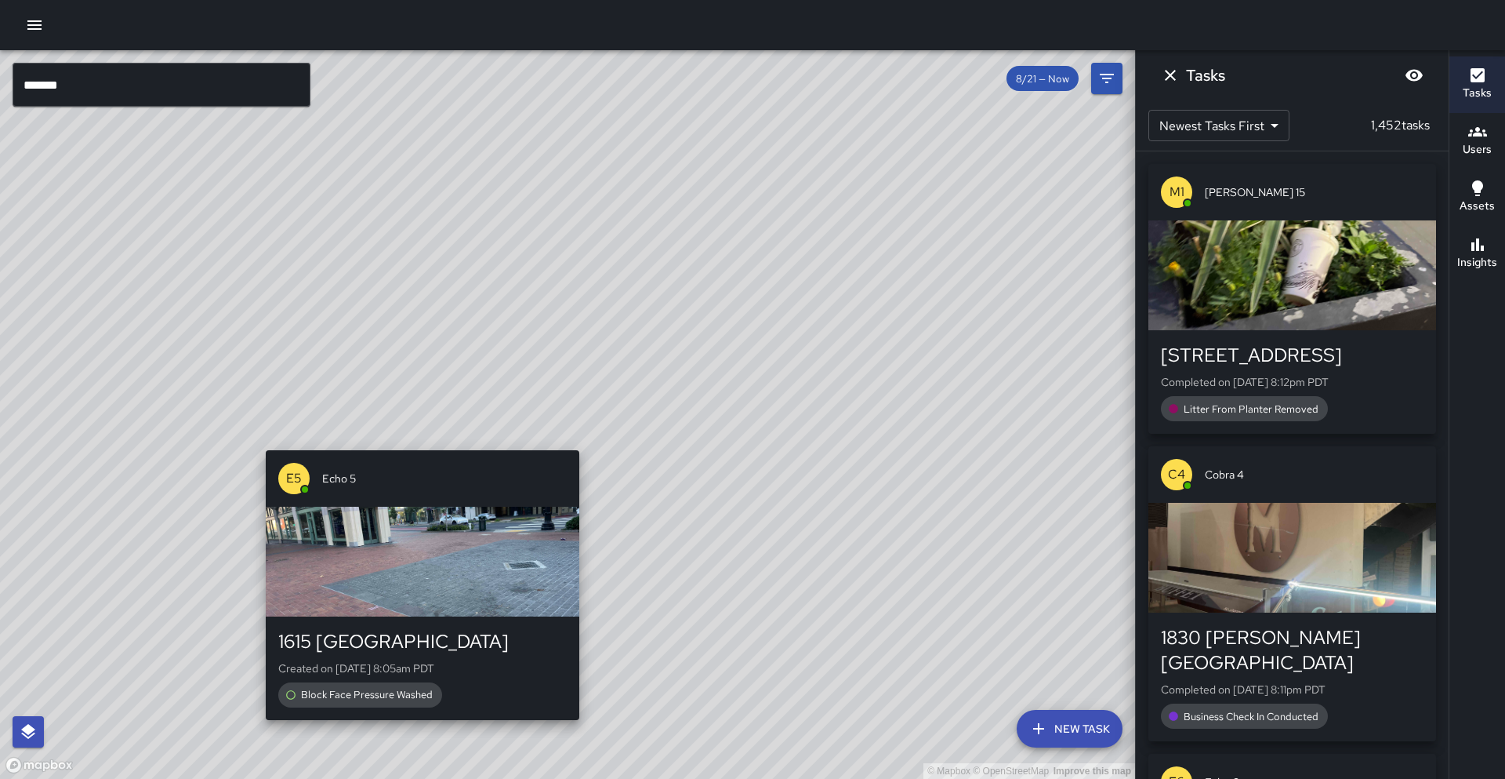
click at [416, 441] on div "© Mapbox © OpenStreetMap Improve this map E5 Echo 5 [GEOGRAPHIC_DATA] Created o…" at bounding box center [567, 414] width 1135 height 728
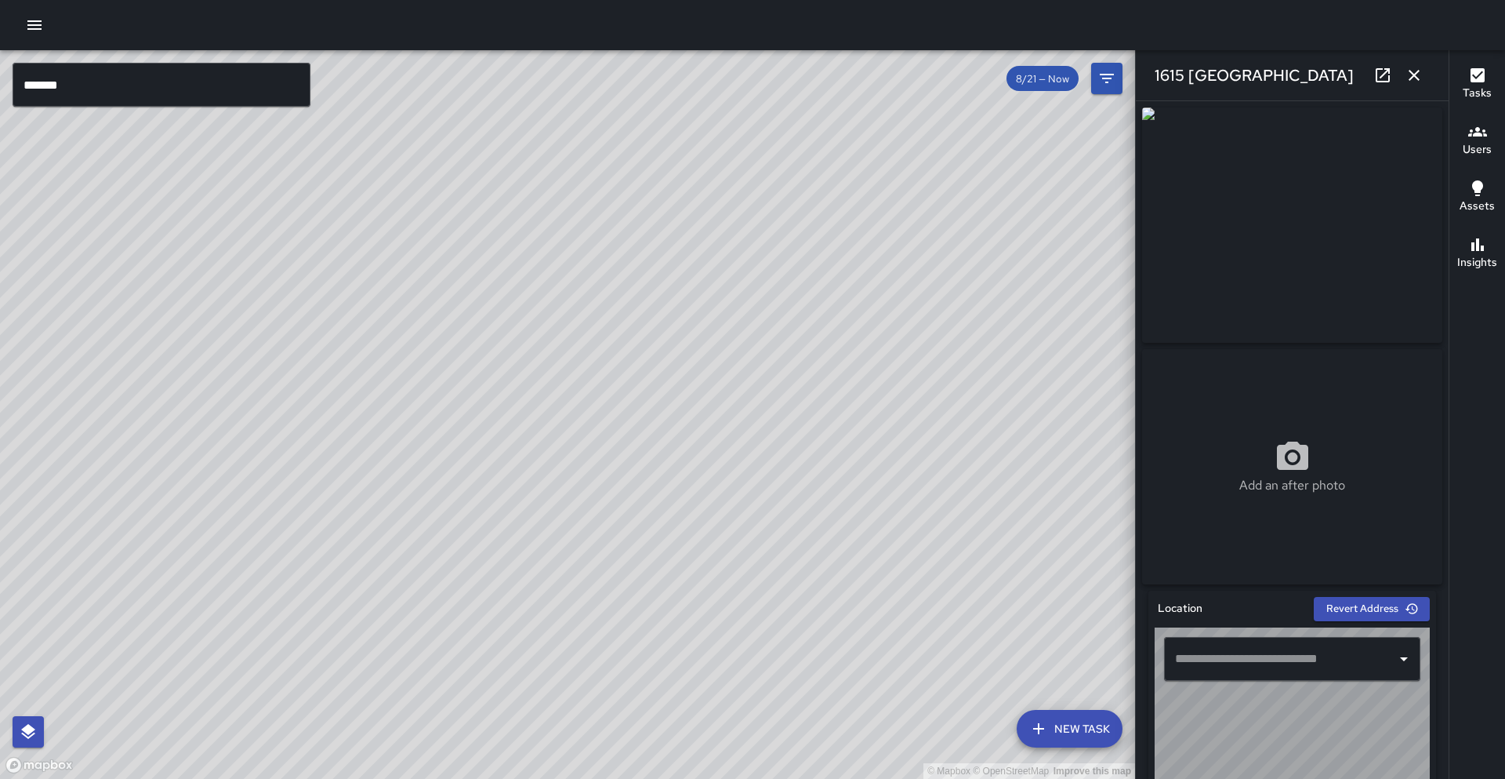
type input "**********"
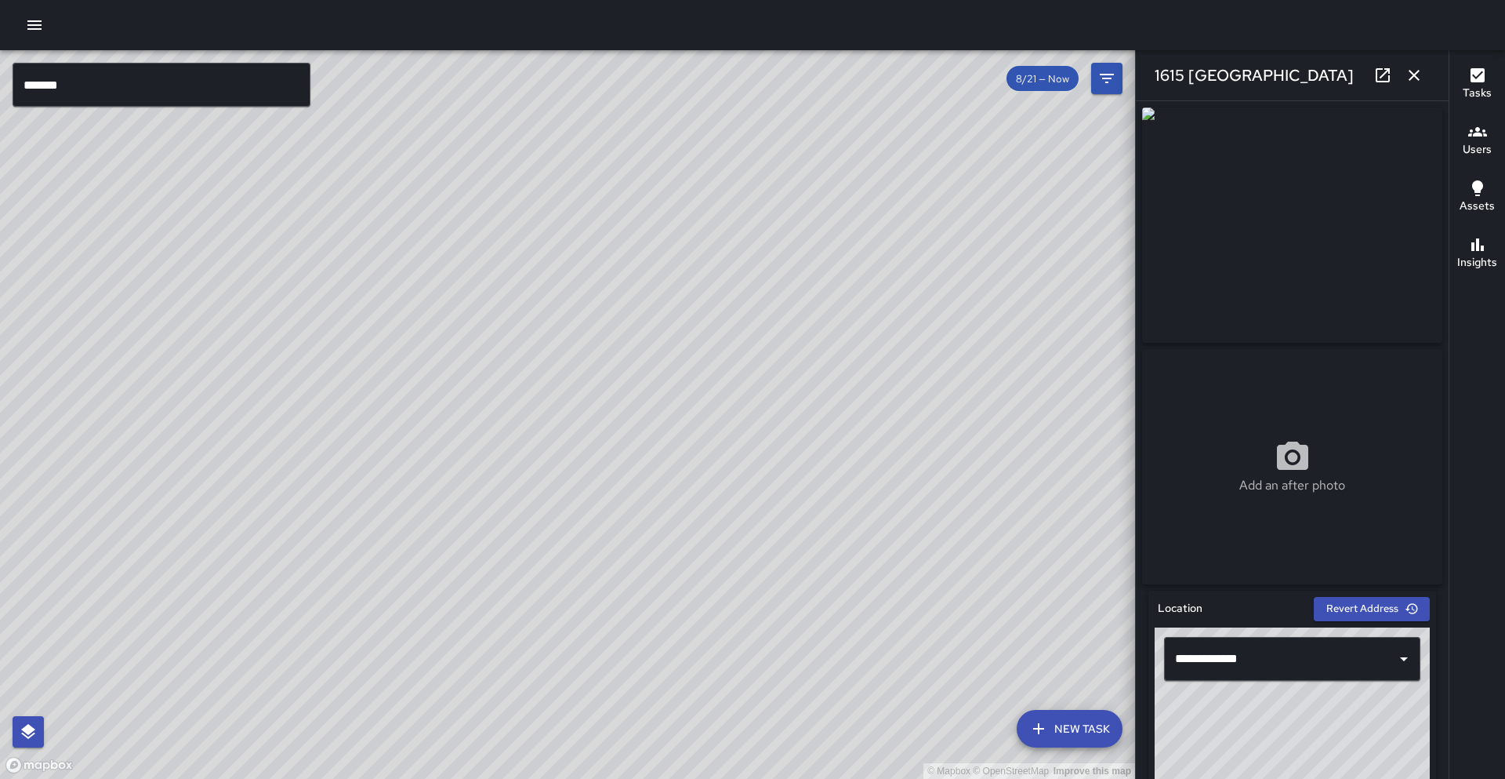
click at [1438, 208] on div at bounding box center [1292, 225] width 307 height 242
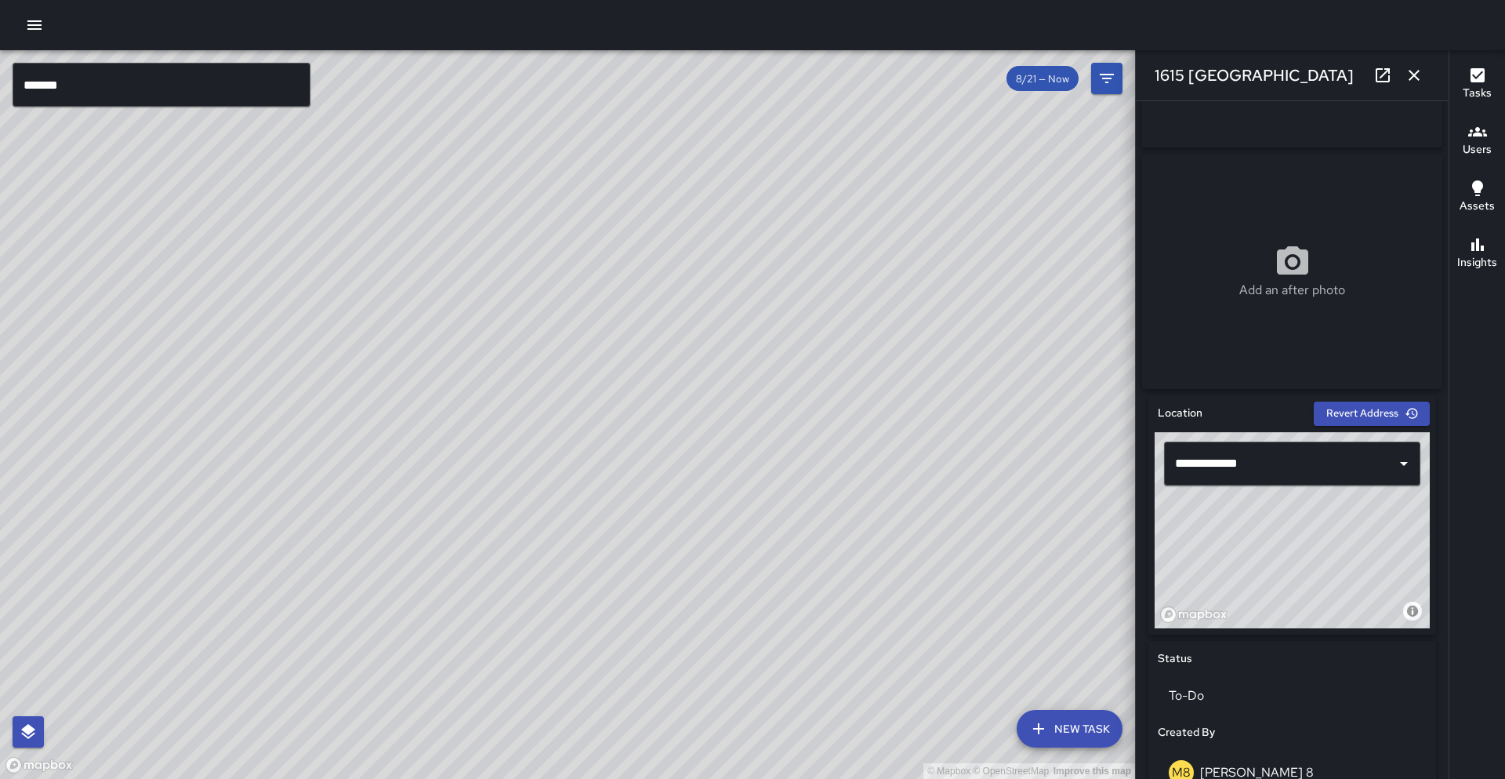
scroll to position [251, 0]
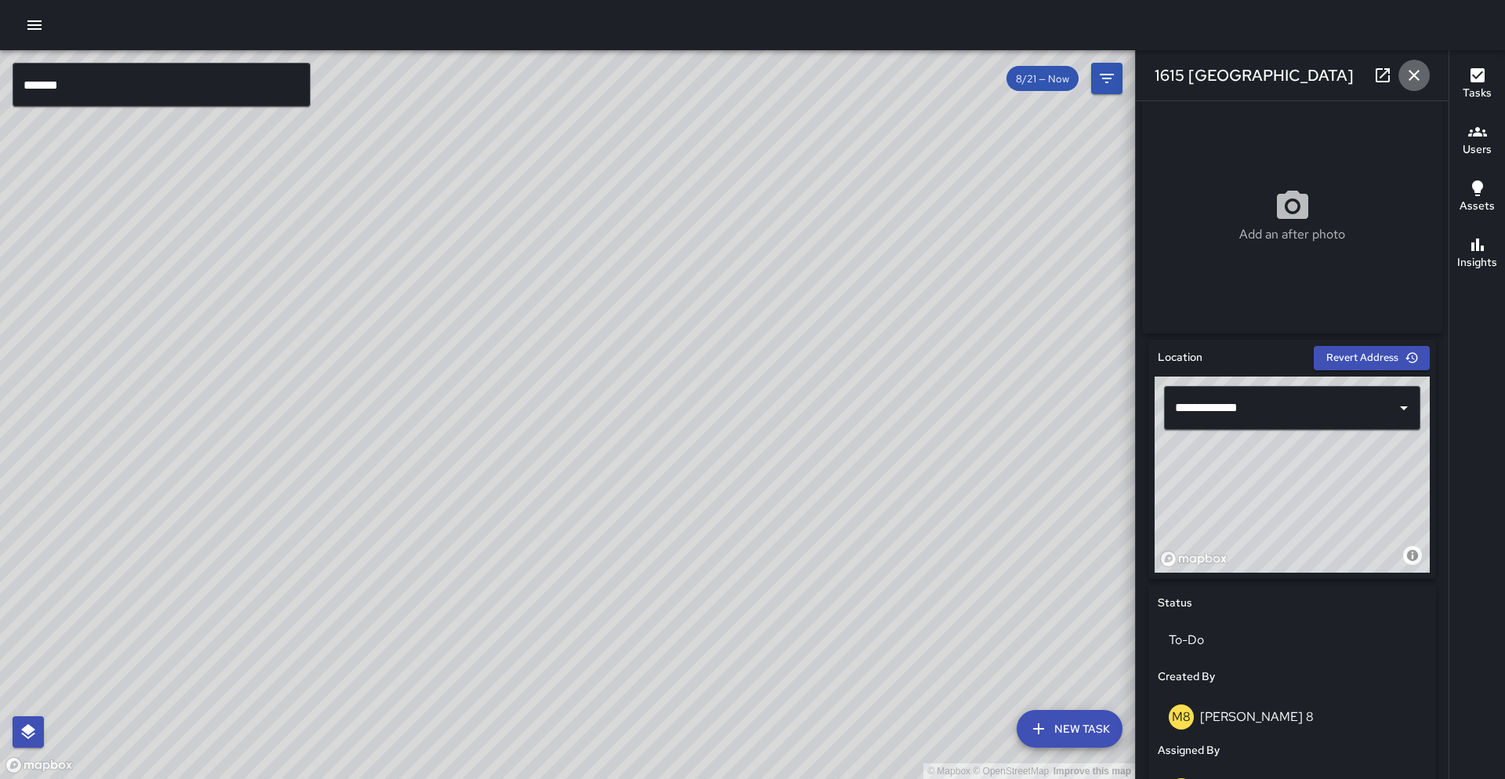
click at [1402, 81] on button "button" at bounding box center [1414, 75] width 31 height 31
